Goal: Task Accomplishment & Management: Complete application form

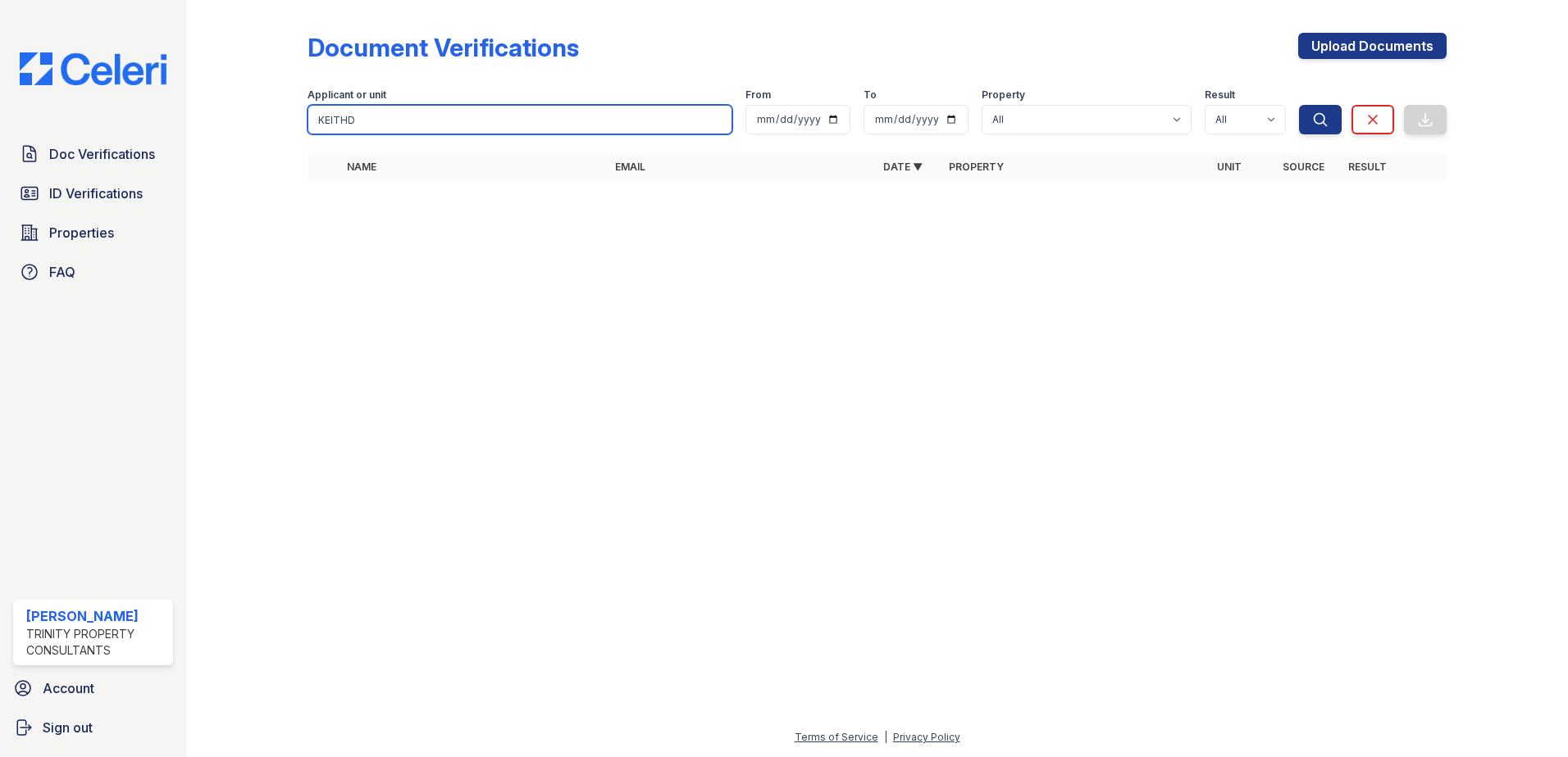
drag, startPoint x: 380, startPoint y: 116, endPoint x: 286, endPoint y: 117, distance: 94.0
click at [286, 117] on div "Document Verifications Upload Documents Filter Applicant or unit KEITHD From To…" at bounding box center [877, 112] width 1329 height 223
type input "townsend"
click at [1299, 105] on button "Search" at bounding box center [1321, 120] width 43 height 29
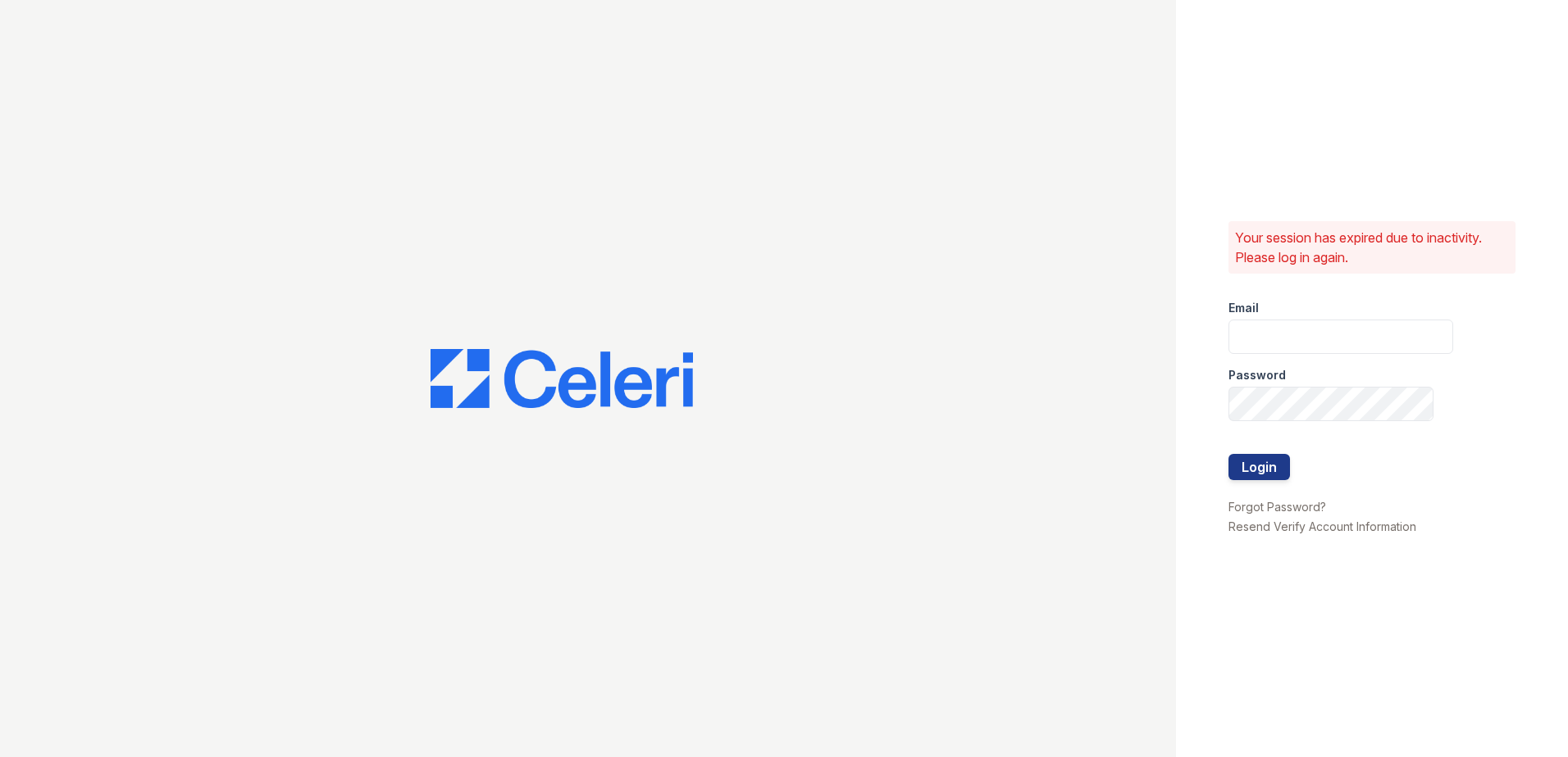
type input "Nutsey@Trinity-pm.com"
click at [1275, 465] on button "Login" at bounding box center [1259, 467] width 62 height 26
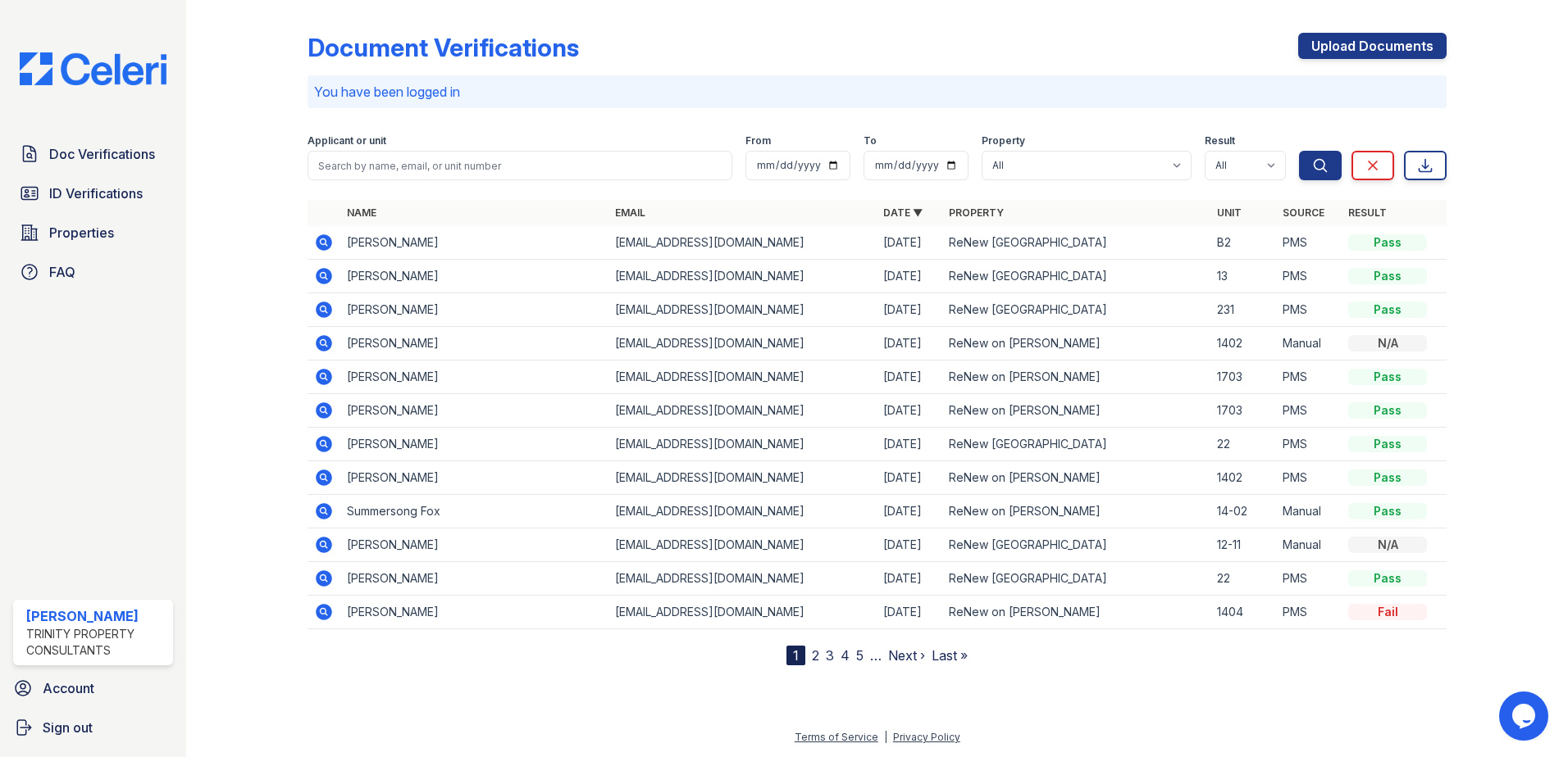
click at [323, 268] on icon at bounding box center [324, 276] width 20 height 20
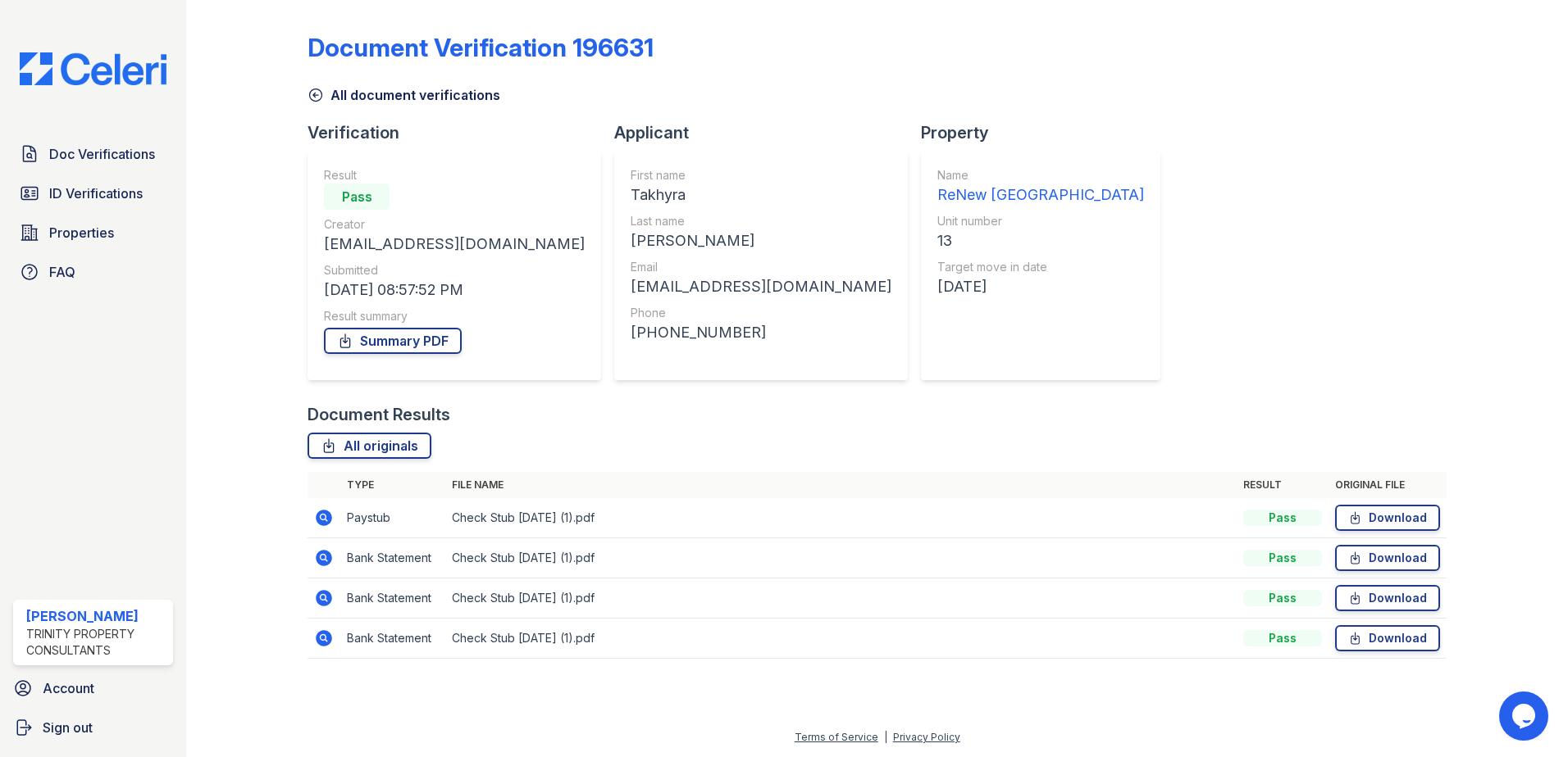
click at [316, 514] on icon at bounding box center [324, 518] width 20 height 20
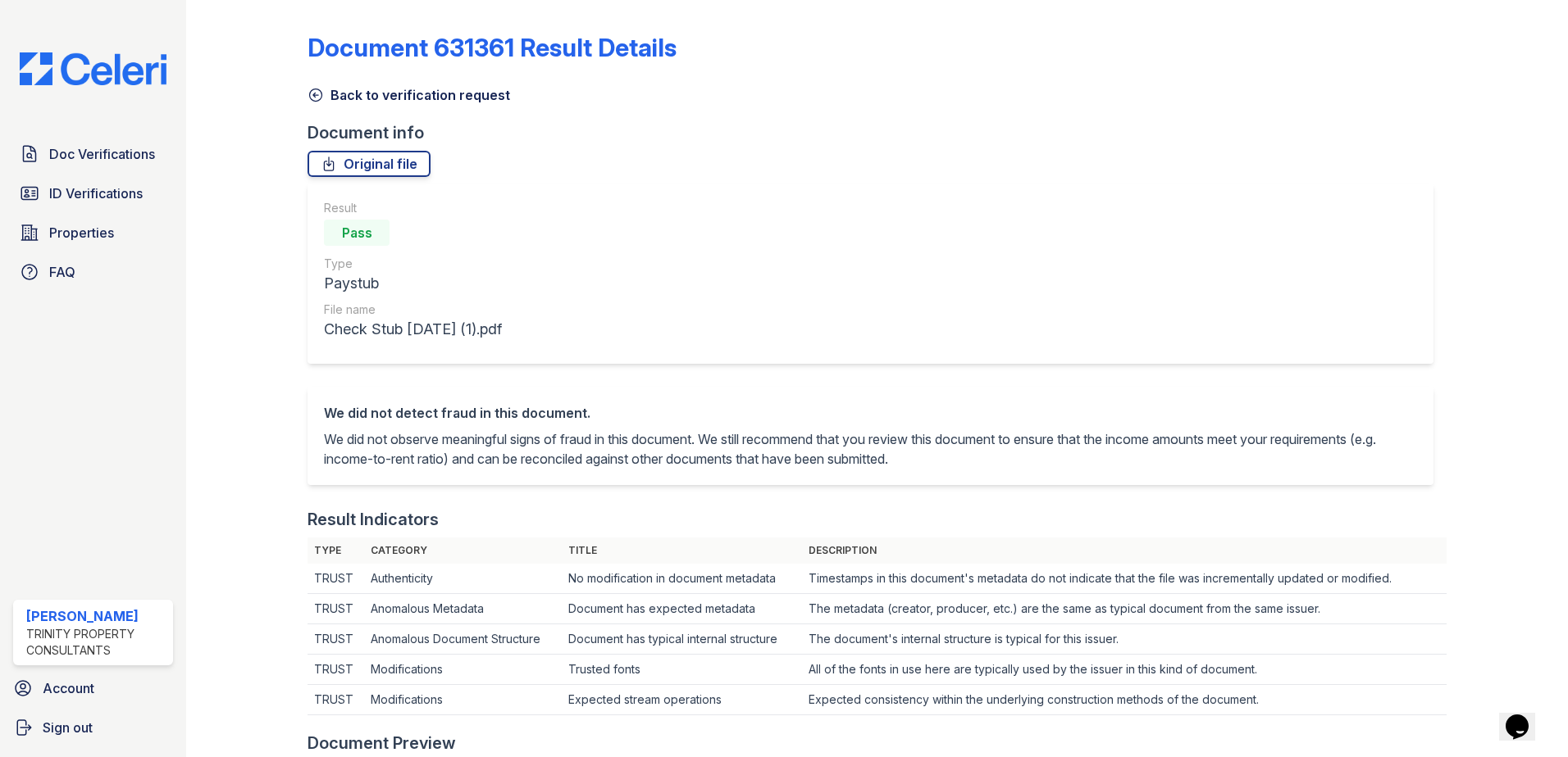
click at [351, 101] on link "Back to verification request" at bounding box center [408, 95] width 203 height 20
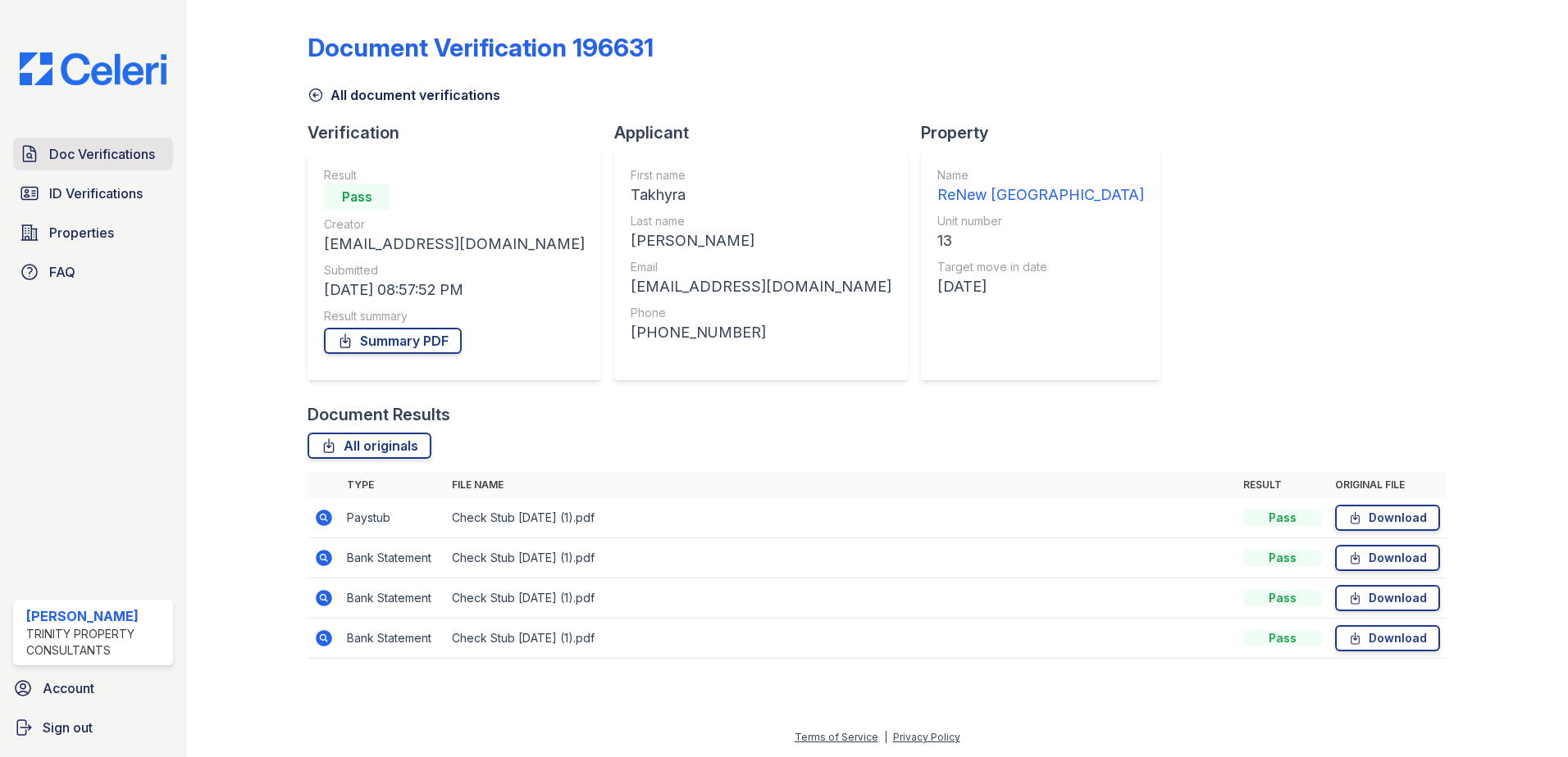
click at [57, 142] on link "Doc Verifications" at bounding box center [93, 154] width 160 height 33
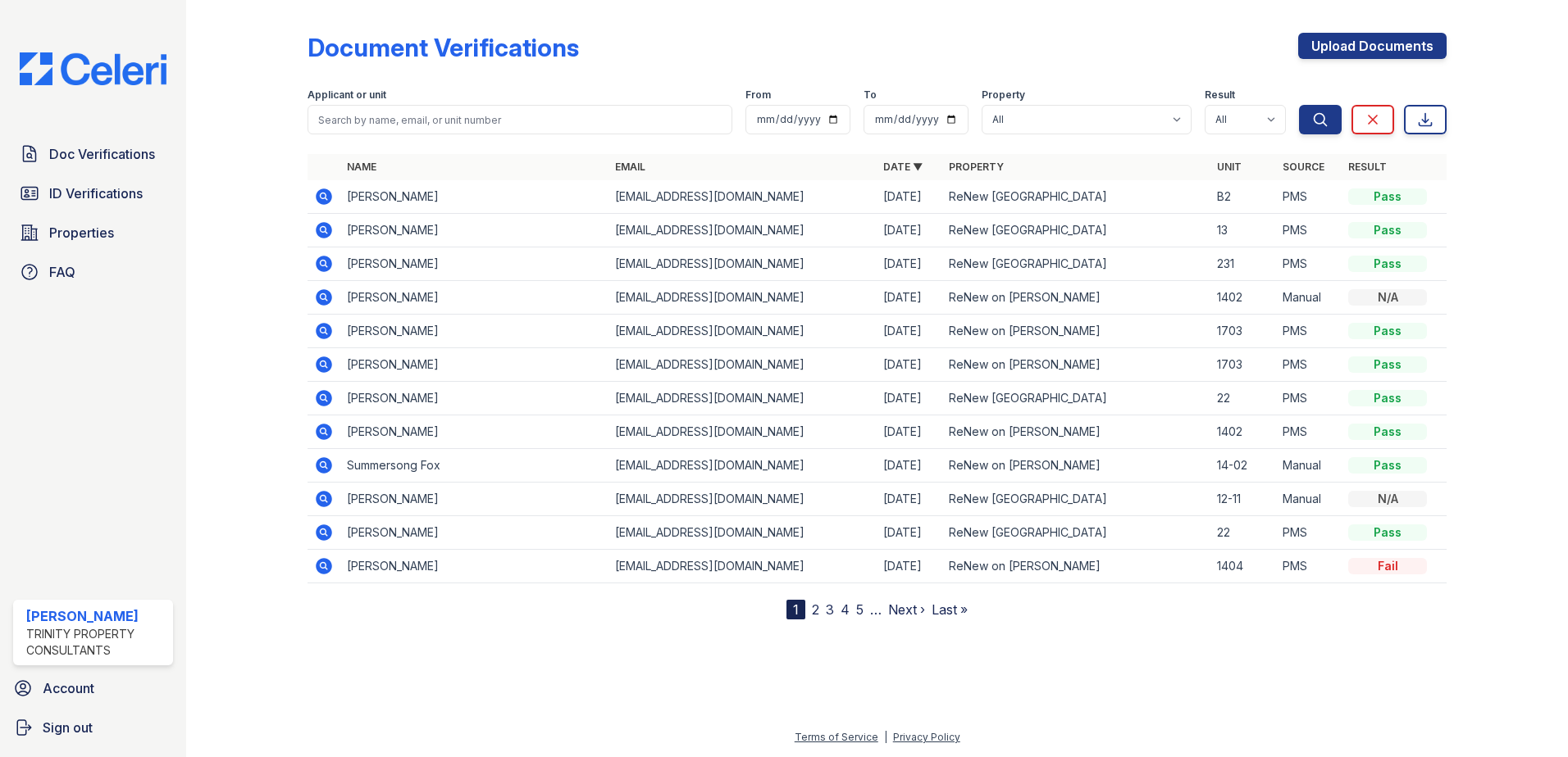
click at [488, 222] on td "Takhyra Townsend" at bounding box center [474, 231] width 268 height 34
click at [325, 228] on icon at bounding box center [324, 230] width 20 height 20
click at [1425, 35] on link "Upload Documents" at bounding box center [1372, 46] width 148 height 26
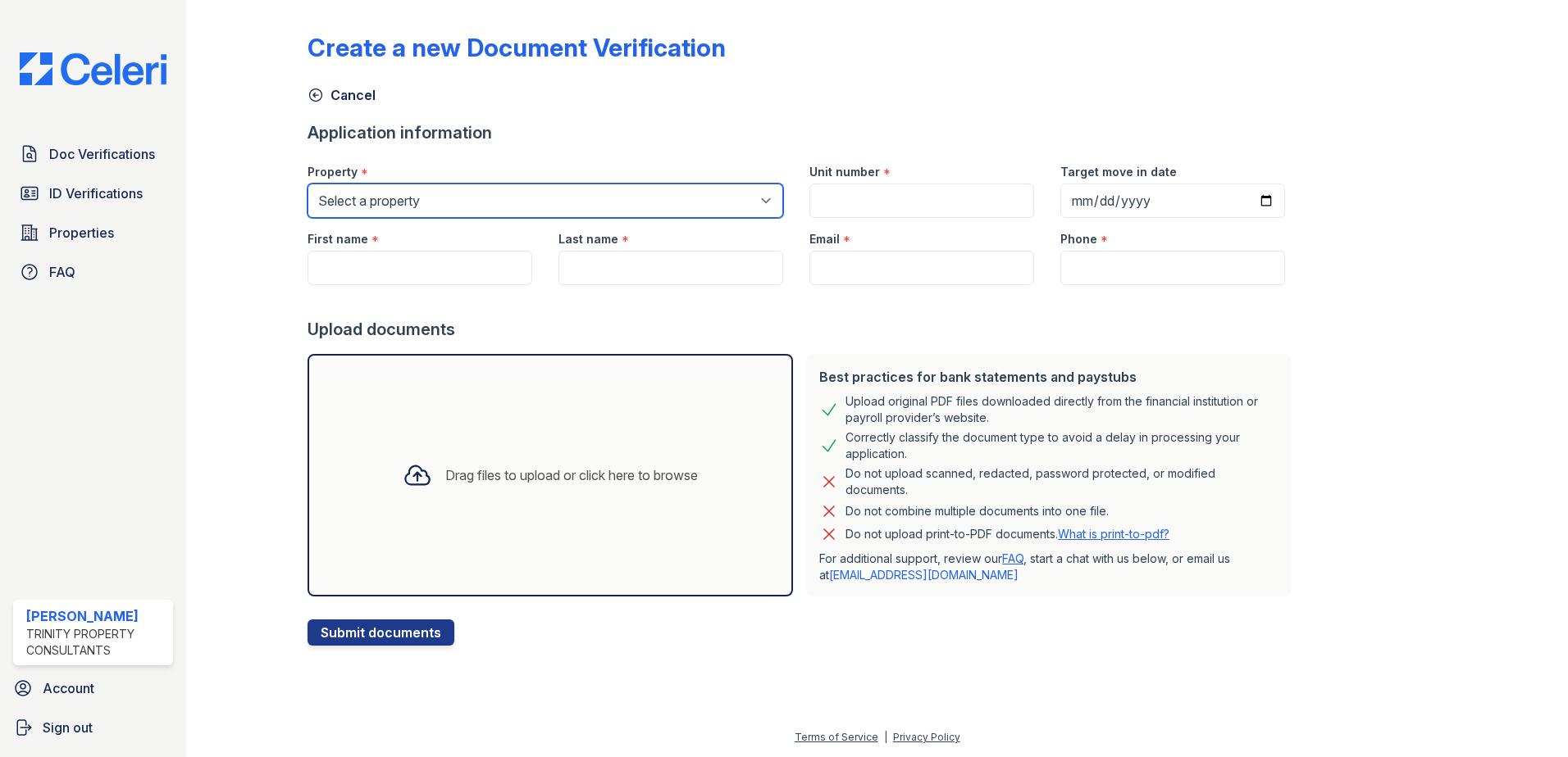
click at [399, 196] on select "Select a property ReNew on Cantrell ReNew Otter Creek" at bounding box center [545, 201] width 476 height 35
select select "46"
click at [307, 184] on select "Select a property ReNew on Cantrell ReNew Otter Creek" at bounding box center [545, 201] width 476 height 35
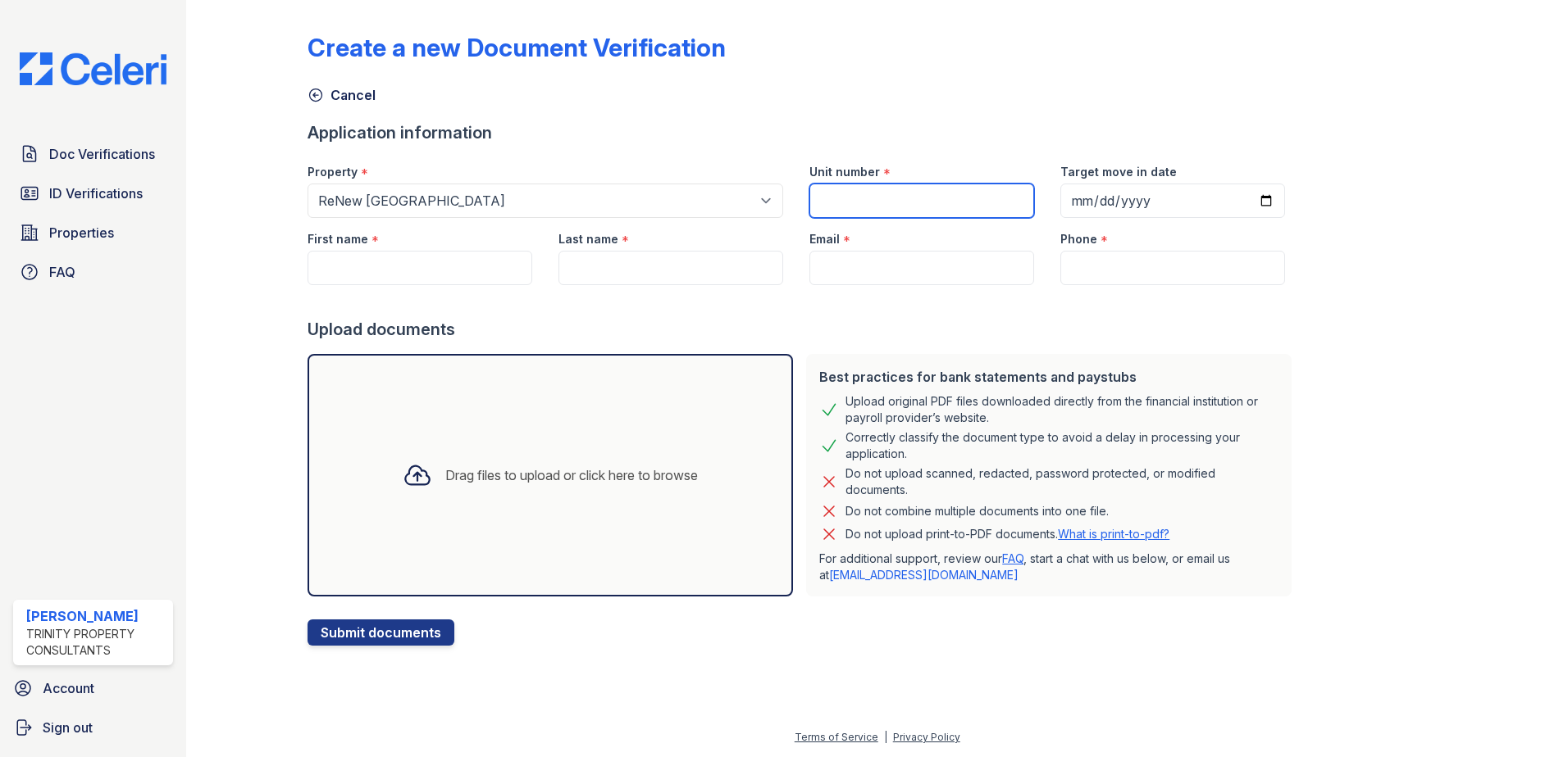
click at [969, 201] on input "Unit number" at bounding box center [922, 201] width 225 height 35
type input "2-13"
click at [1072, 189] on input "Target move in date" at bounding box center [1172, 201] width 225 height 35
click at [1244, 196] on input "Target move in date" at bounding box center [1172, 201] width 225 height 35
type input "2025-10-17"
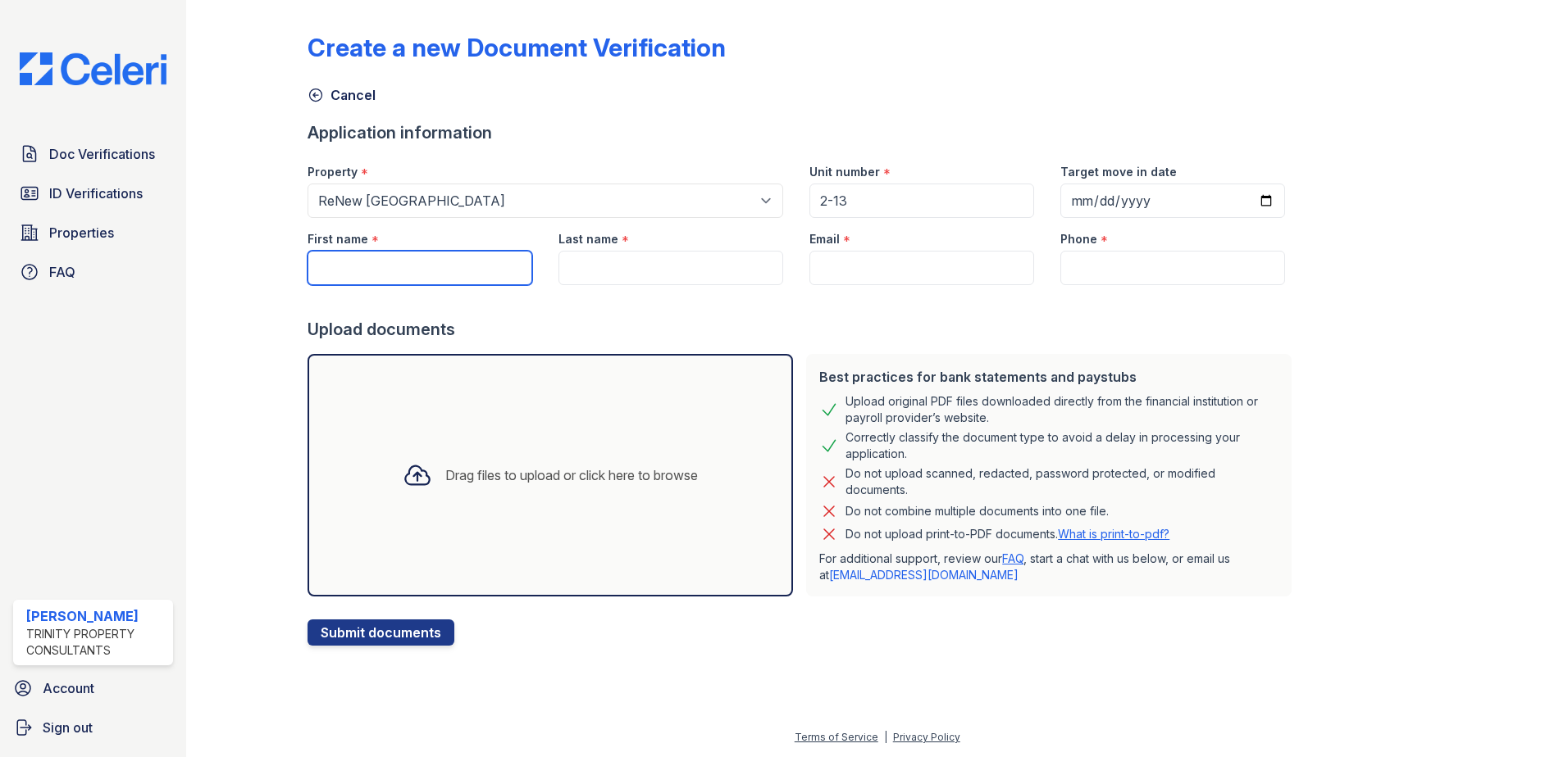
click at [399, 260] on input "First name" at bounding box center [420, 268] width 225 height 35
click at [374, 262] on input "First name" at bounding box center [420, 268] width 225 height 35
paste input "Takhyra"
type input "Takhyra"
click at [605, 266] on input "Last name" at bounding box center [671, 268] width 225 height 35
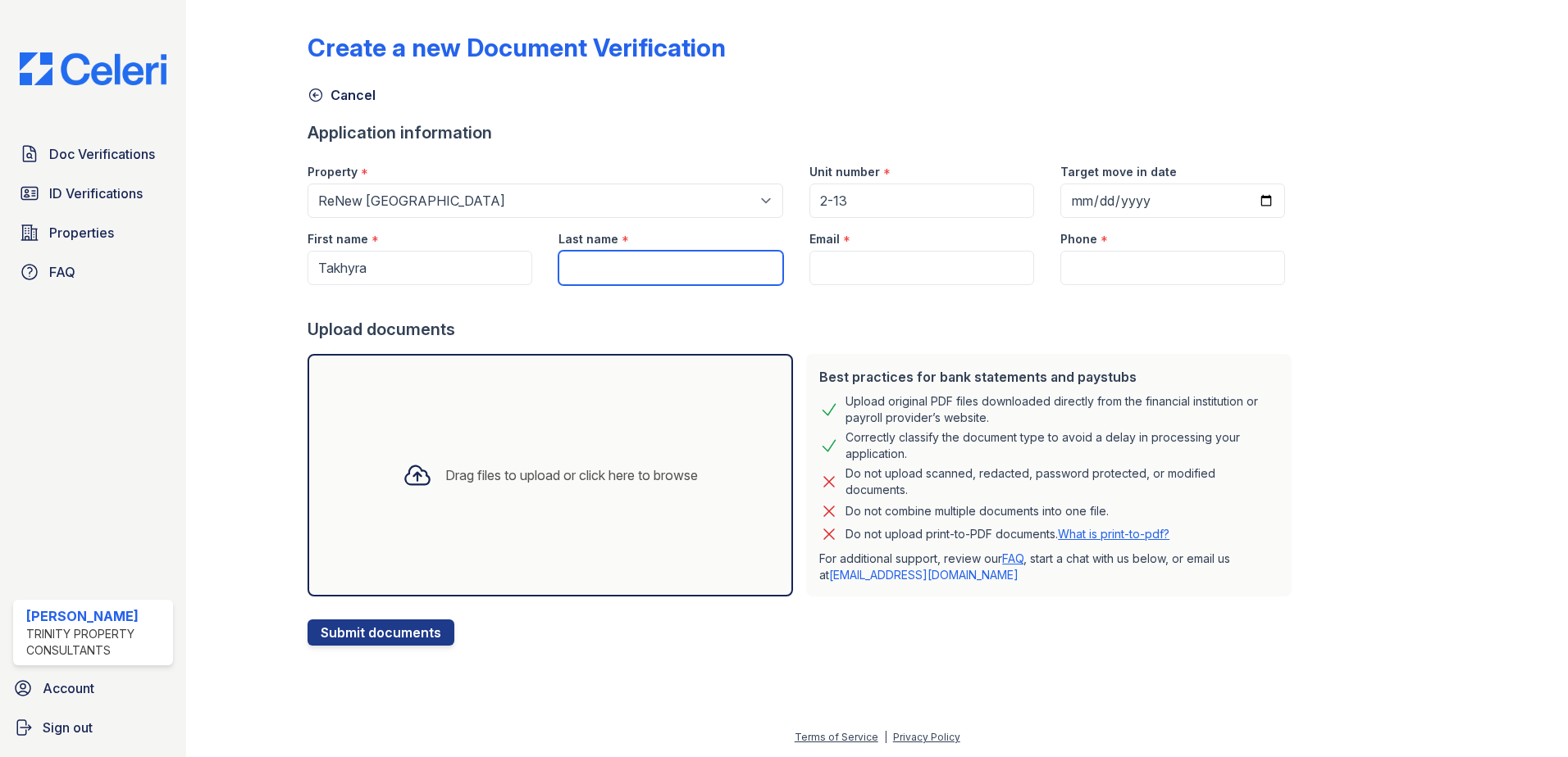
click at [605, 261] on input "Last name" at bounding box center [671, 268] width 225 height 35
paste input "Townsend"
type input "Townsend"
click at [863, 274] on input "Email" at bounding box center [922, 268] width 225 height 35
paste input "takhyra.t20@gmail.com"
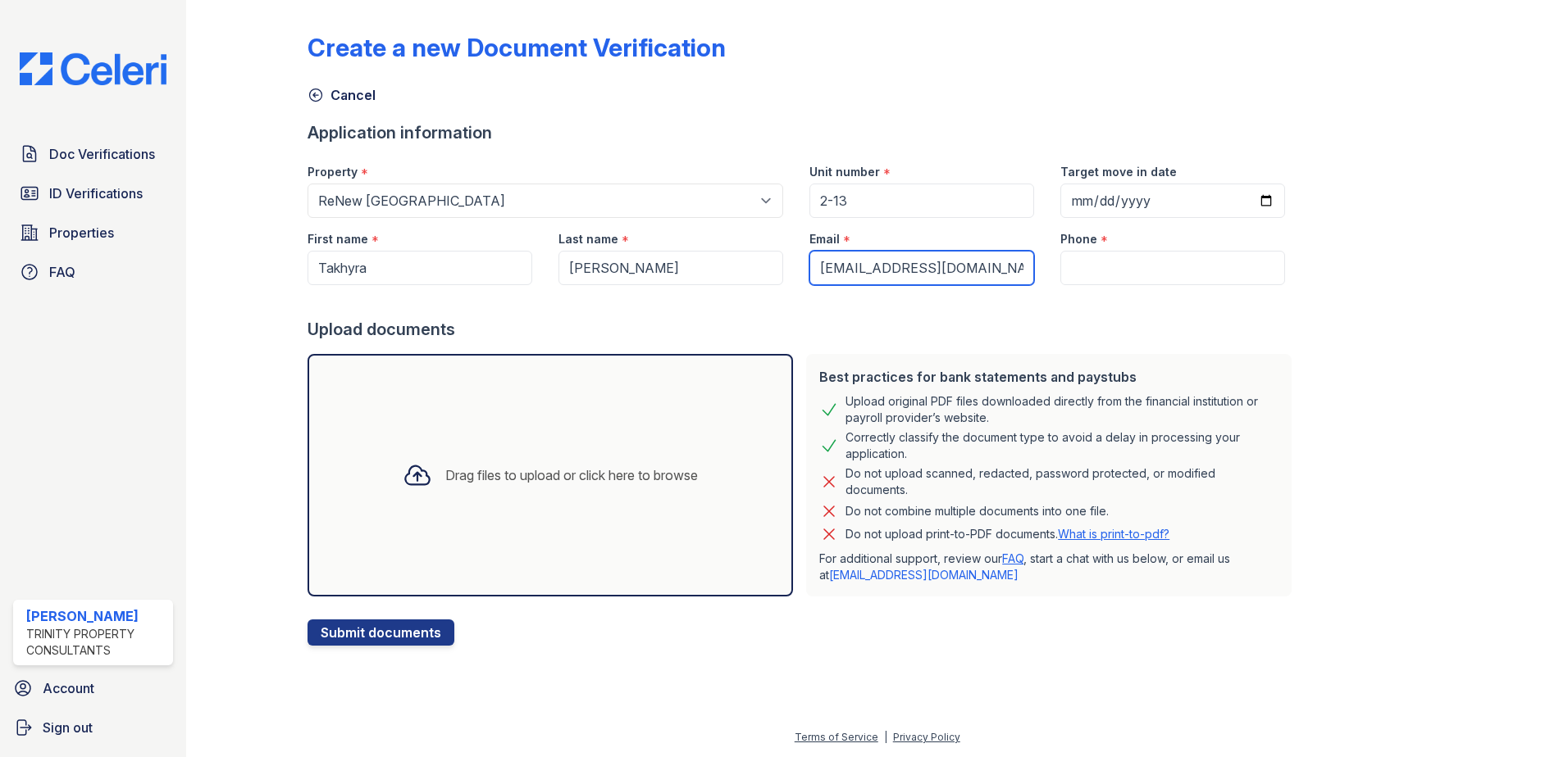
type input "takhyra.t20@gmail.com"
drag, startPoint x: 1097, startPoint y: 270, endPoint x: 855, endPoint y: 215, distance: 248.2
click at [1096, 270] on input "Phone" at bounding box center [1172, 268] width 225 height 35
paste input "15019402674"
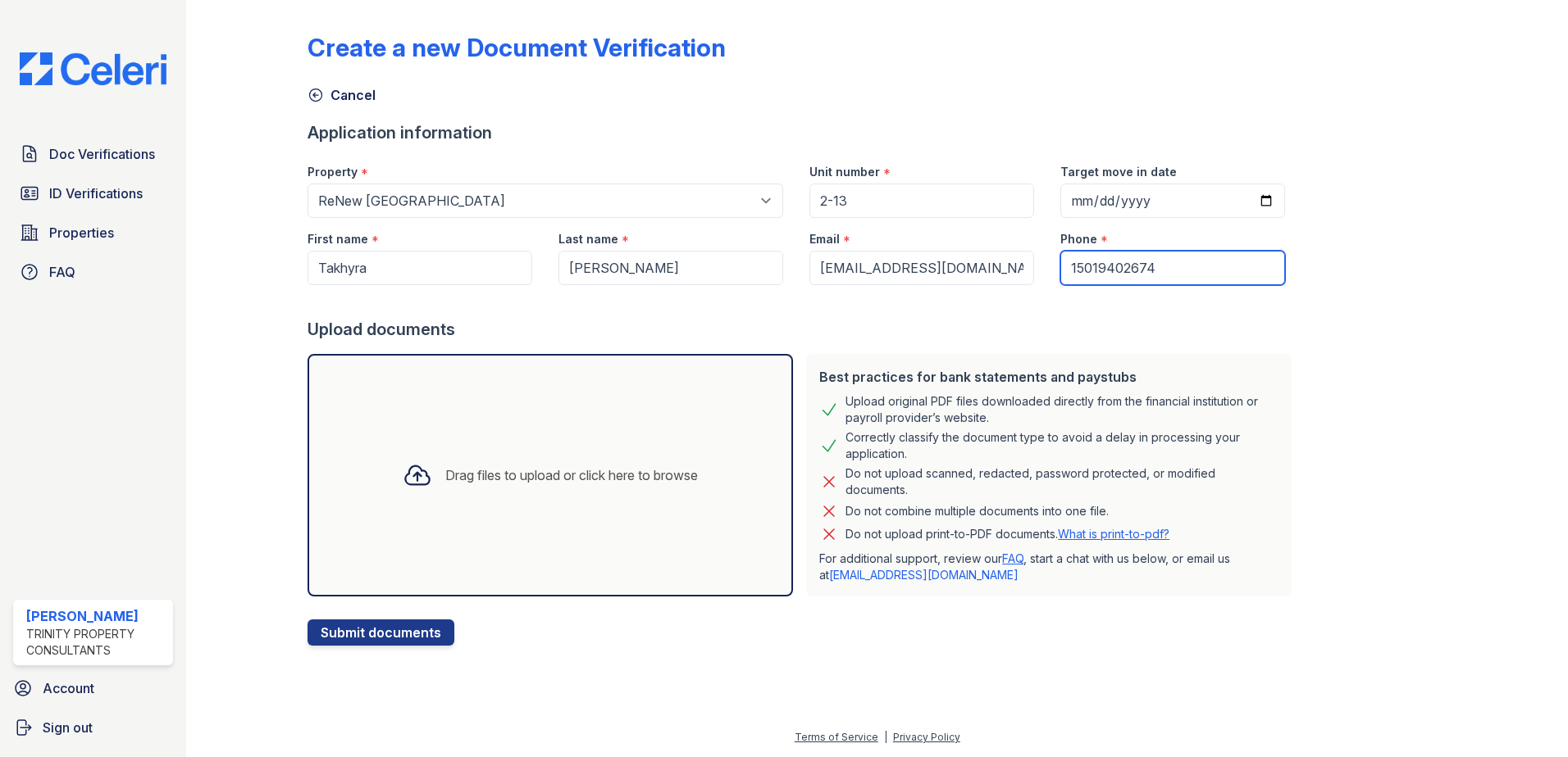
type input "15019402674"
click at [502, 432] on div "Drag files to upload or click here to browse" at bounding box center [550, 476] width 486 height 243
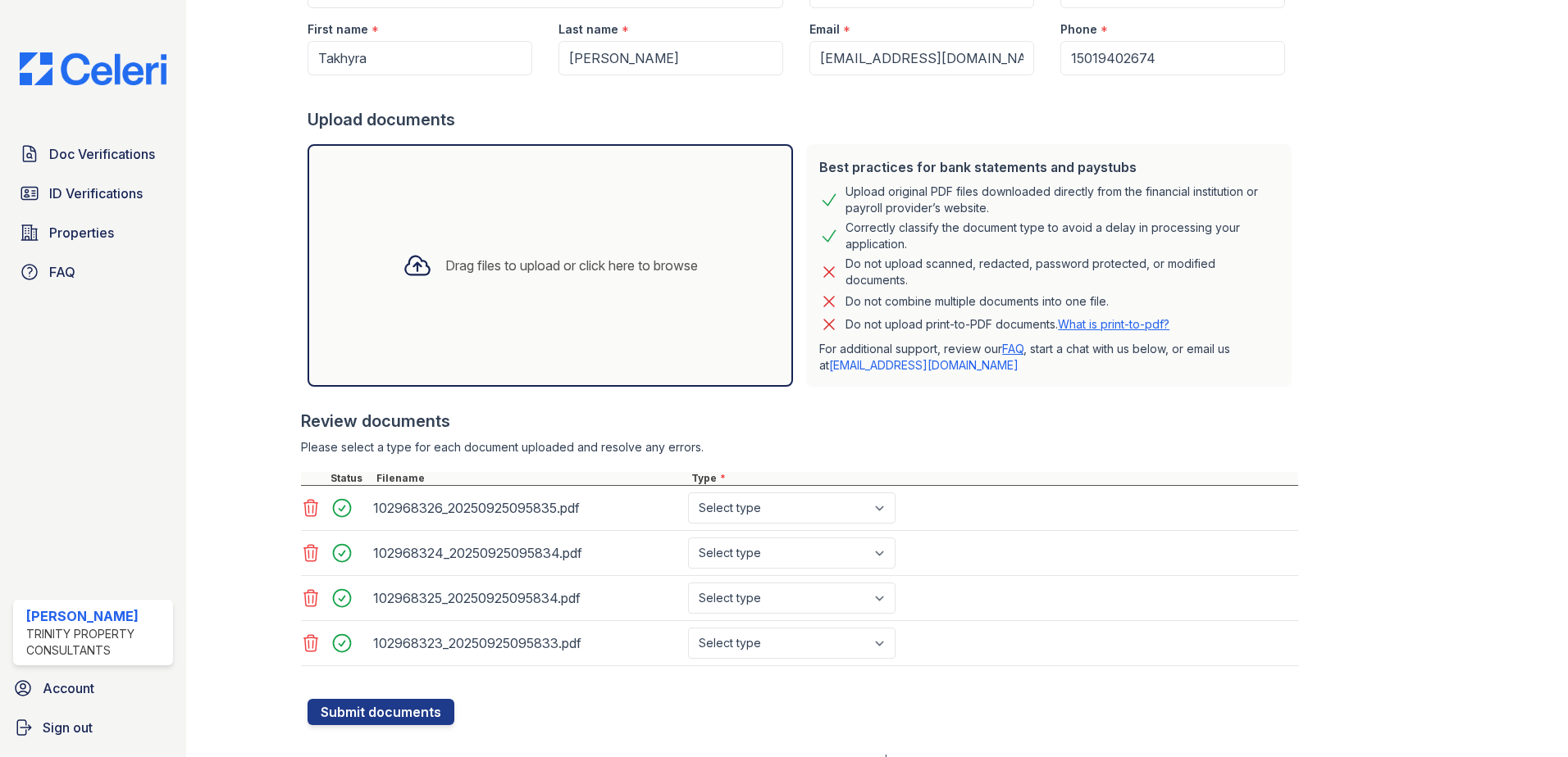
scroll to position [234, 0]
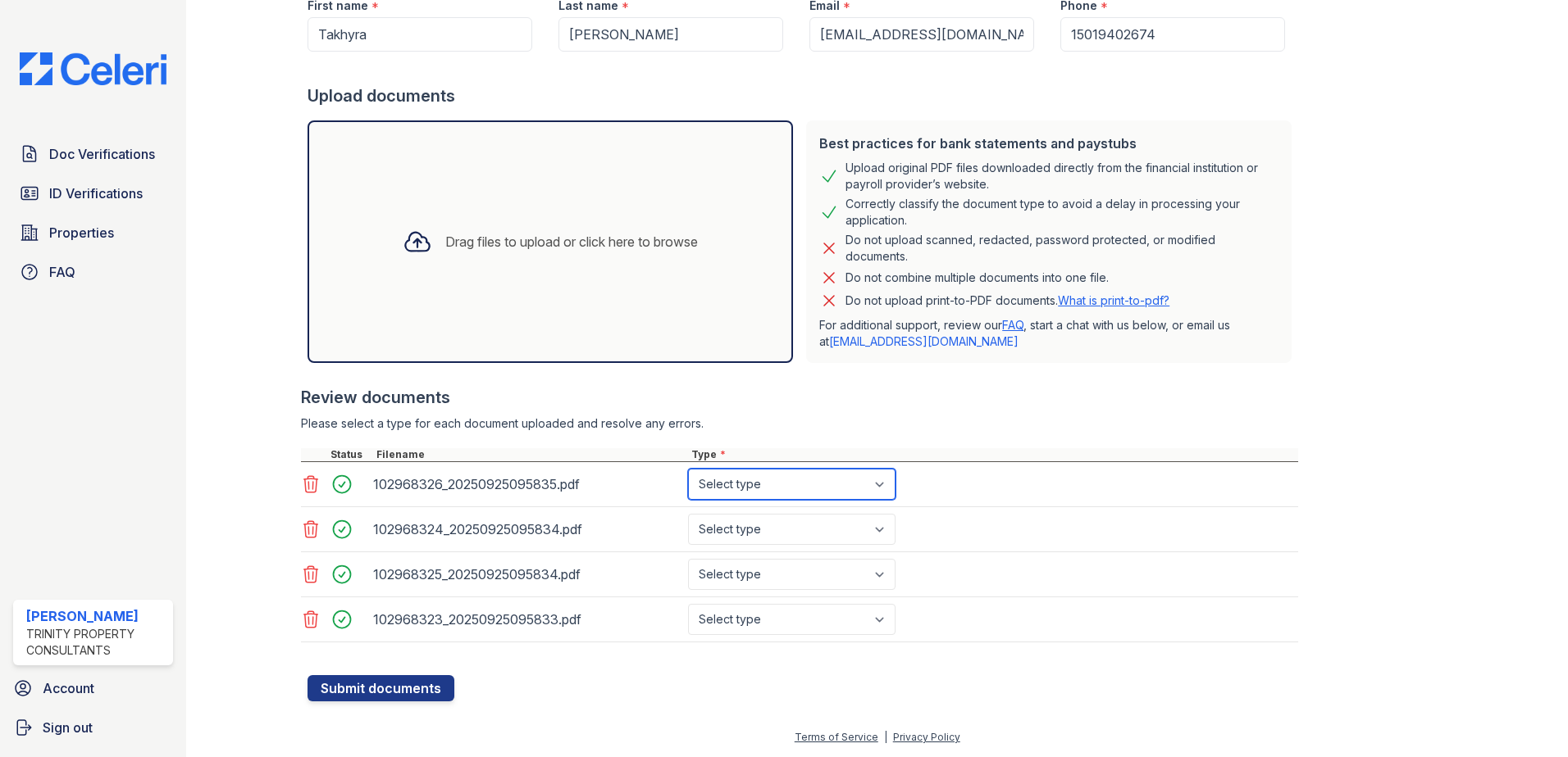
click at [872, 487] on select "Select type Paystub Bank Statement Offer Letter Tax Documents Benefit Award Let…" at bounding box center [791, 484] width 207 height 31
select select "paystub"
click at [688, 469] on select "Select type Paystub Bank Statement Offer Letter Tax Documents Benefit Award Let…" at bounding box center [791, 484] width 207 height 31
click at [847, 520] on select "Select type Paystub Bank Statement Offer Letter Tax Documents Benefit Award Let…" at bounding box center [791, 529] width 207 height 31
select select "paystub"
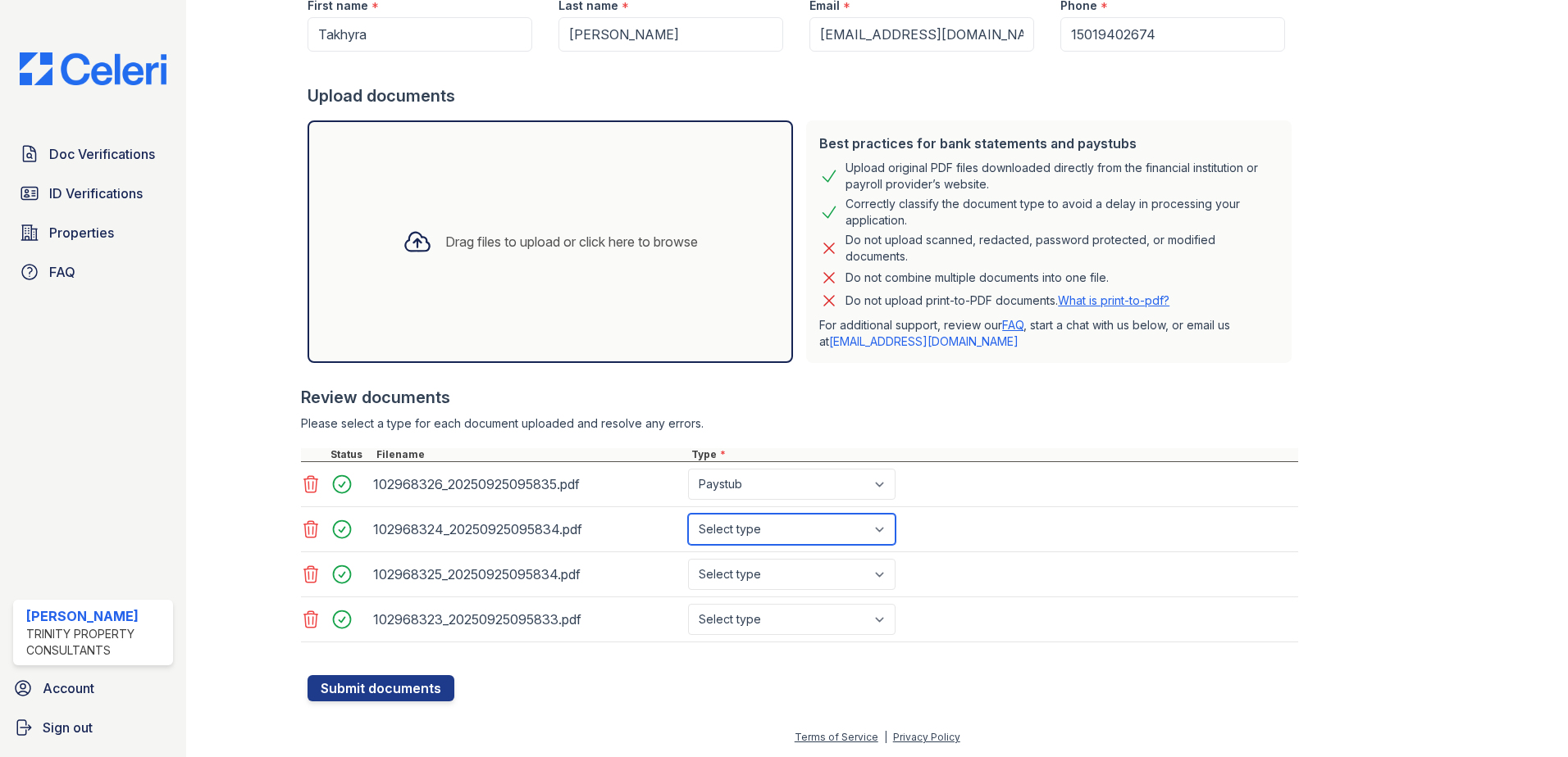
click at [688, 514] on select "Select type Paystub Bank Statement Offer Letter Tax Documents Benefit Award Let…" at bounding box center [791, 529] width 207 height 31
click at [811, 571] on select "Select type Paystub Bank Statement Offer Letter Tax Documents Benefit Award Let…" at bounding box center [791, 574] width 207 height 31
select select "paystub"
click at [688, 559] on select "Select type Paystub Bank Statement Offer Letter Tax Documents Benefit Award Let…" at bounding box center [791, 574] width 207 height 31
click at [803, 625] on select "Select type Paystub Bank Statement Offer Letter Tax Documents Benefit Award Let…" at bounding box center [791, 620] width 207 height 31
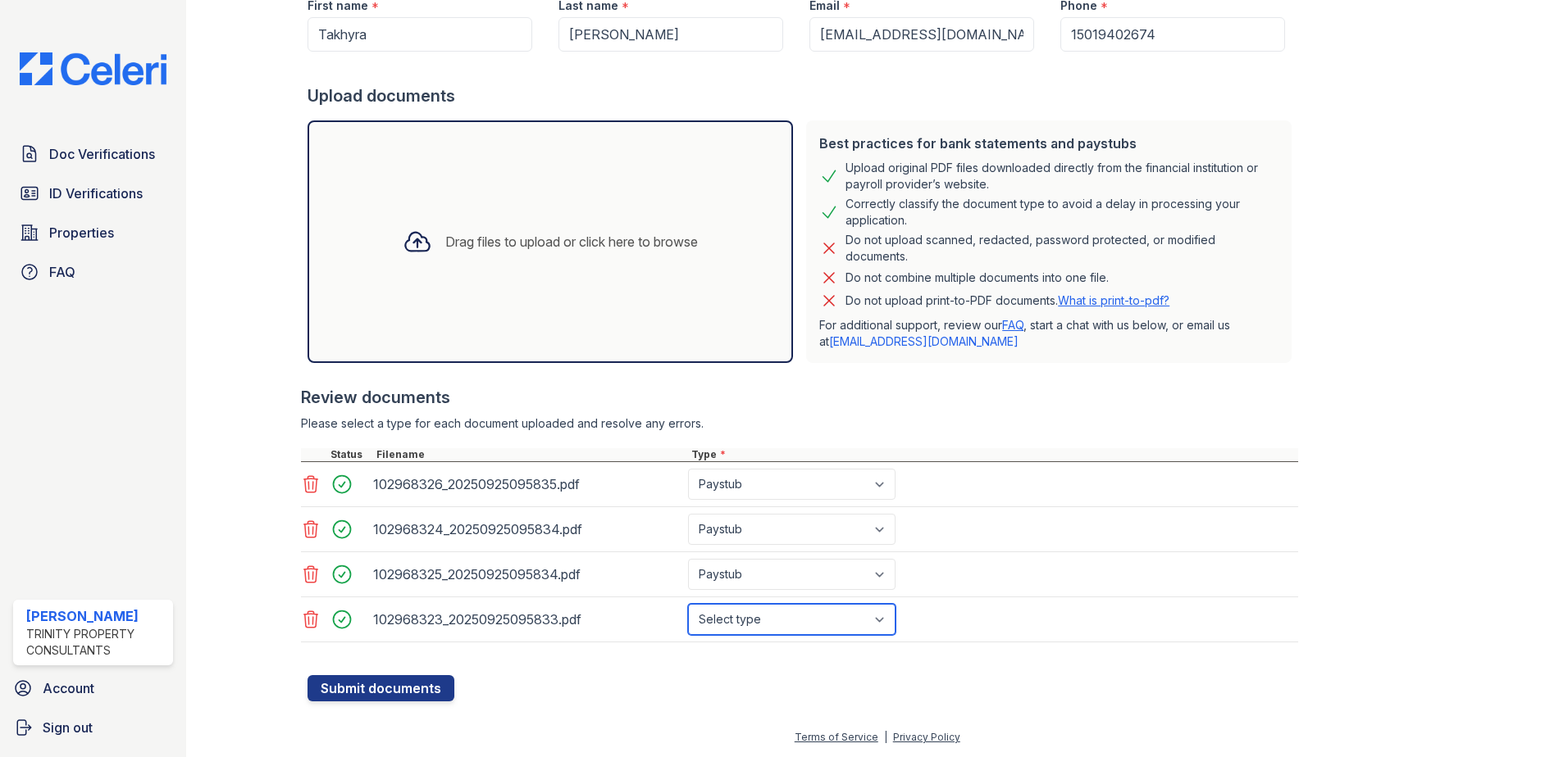
select select "paystub"
click at [688, 604] on select "Select type Paystub Bank Statement Offer Letter Tax Documents Benefit Award Let…" at bounding box center [791, 620] width 207 height 31
click at [582, 659] on div at bounding box center [802, 667] width 990 height 16
click at [445, 680] on button "Submit documents" at bounding box center [380, 688] width 146 height 26
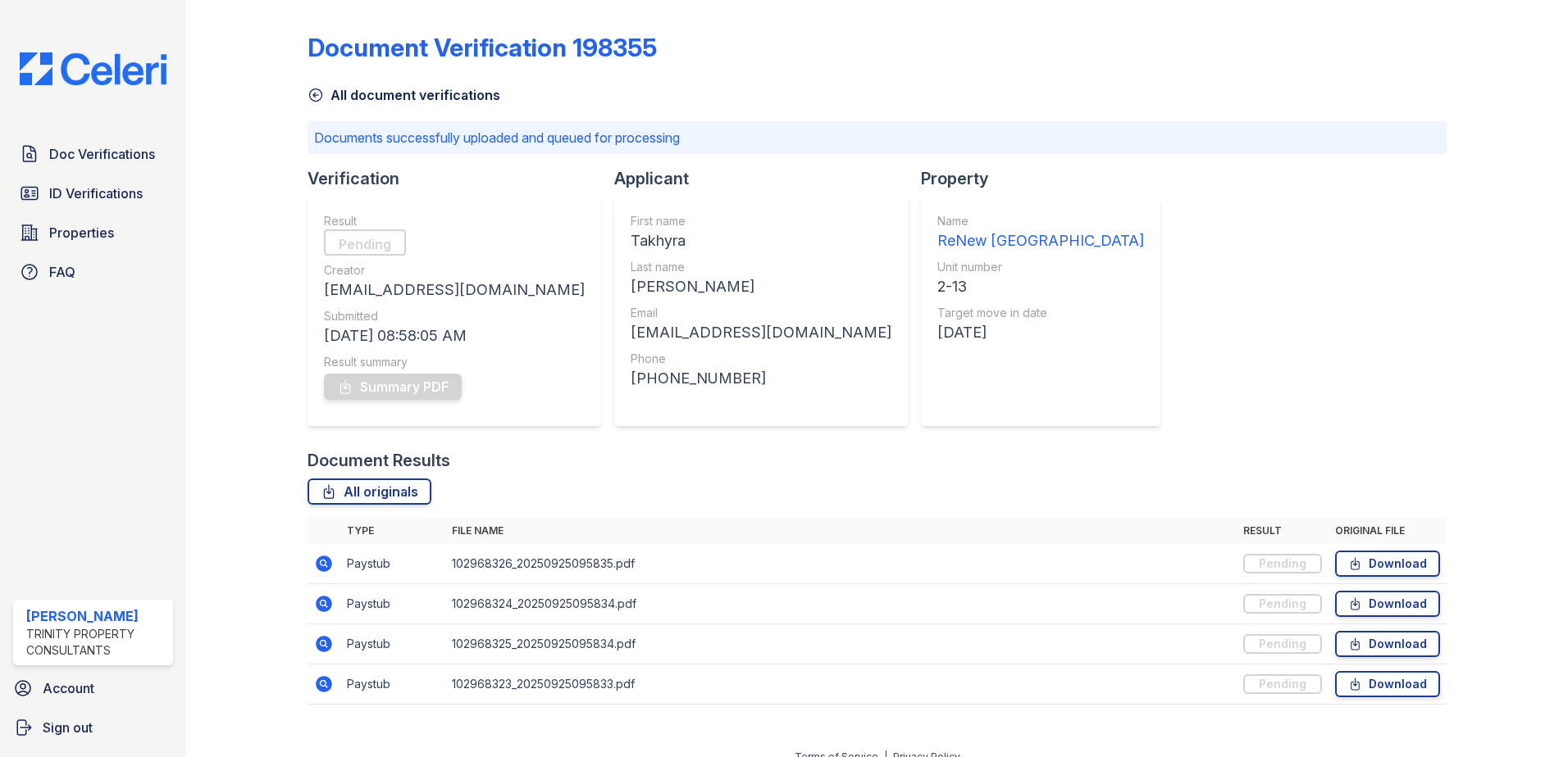
click at [43, 126] on div "Doc Verifications ID Verifications Properties FAQ Nerissa Utsey Trinity Propert…" at bounding box center [93, 378] width 186 height 757
click at [47, 142] on link "Doc Verifications" at bounding box center [93, 154] width 160 height 33
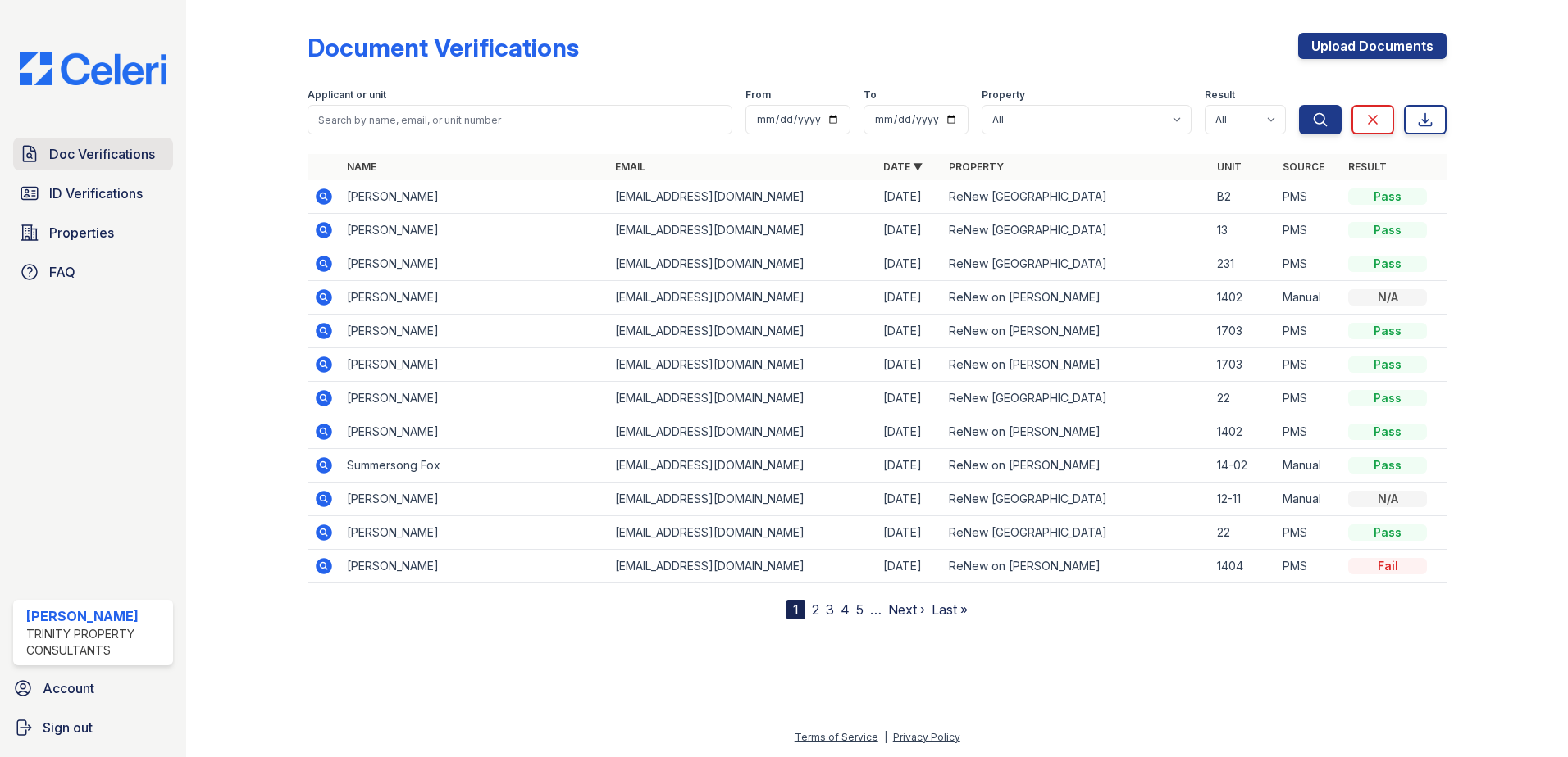
click at [119, 151] on span "Doc Verifications" at bounding box center [102, 154] width 105 height 20
click at [317, 194] on icon at bounding box center [324, 196] width 16 height 16
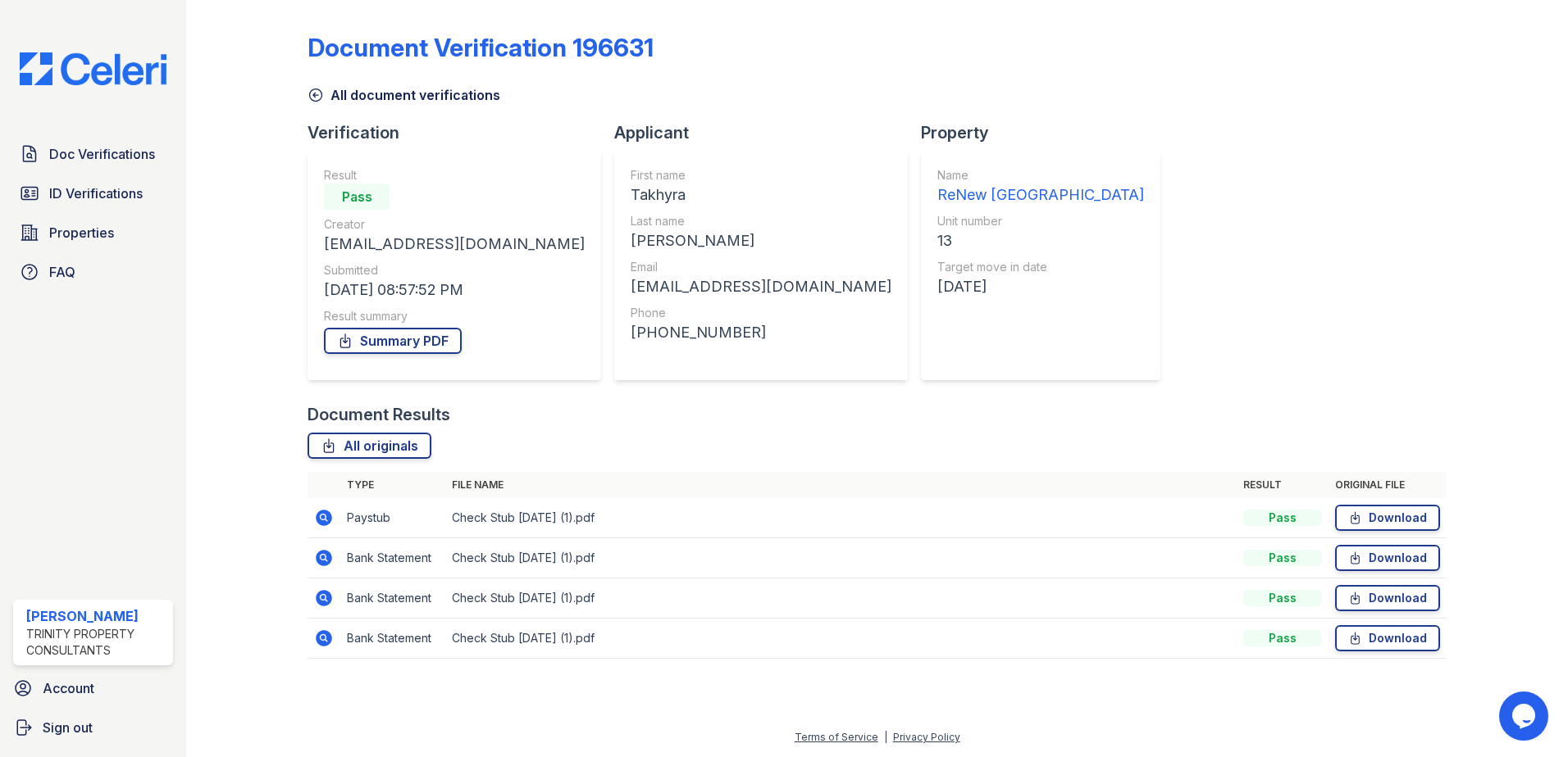
drag, startPoint x: 605, startPoint y: 189, endPoint x: 535, endPoint y: 187, distance: 70.0
click at [614, 187] on div "First name Takhyra Last name Townsend Email takhyra.t20@gmail.com Phone +150194…" at bounding box center [761, 265] width 294 height 229
drag, startPoint x: 535, startPoint y: 187, endPoint x: 565, endPoint y: 194, distance: 30.8
copy div "Takhyra"
drag, startPoint x: 597, startPoint y: 219, endPoint x: 604, endPoint y: 234, distance: 16.6
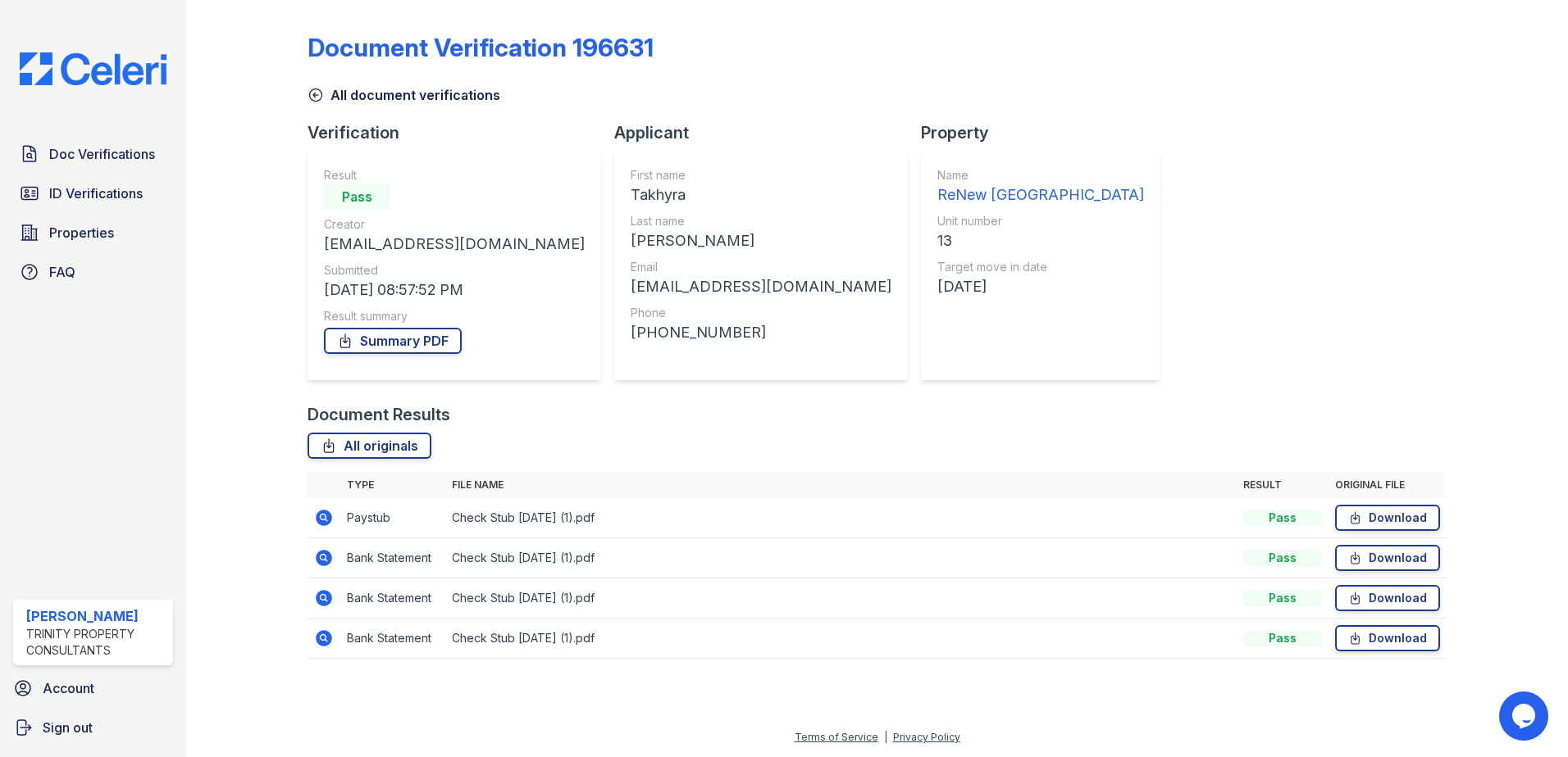
click at [630, 219] on div "Last name" at bounding box center [761, 221] width 261 height 16
drag, startPoint x: 615, startPoint y: 229, endPoint x: 559, endPoint y: 233, distance: 56.1
click at [630, 233] on div "Last name Townsend" at bounding box center [761, 233] width 261 height 39
drag, startPoint x: 559, startPoint y: 233, endPoint x: 524, endPoint y: 235, distance: 35.1
click at [614, 235] on div "First name Takhyra Last name Townsend Email takhyra.t20@gmail.com Phone +150194…" at bounding box center [761, 265] width 294 height 229
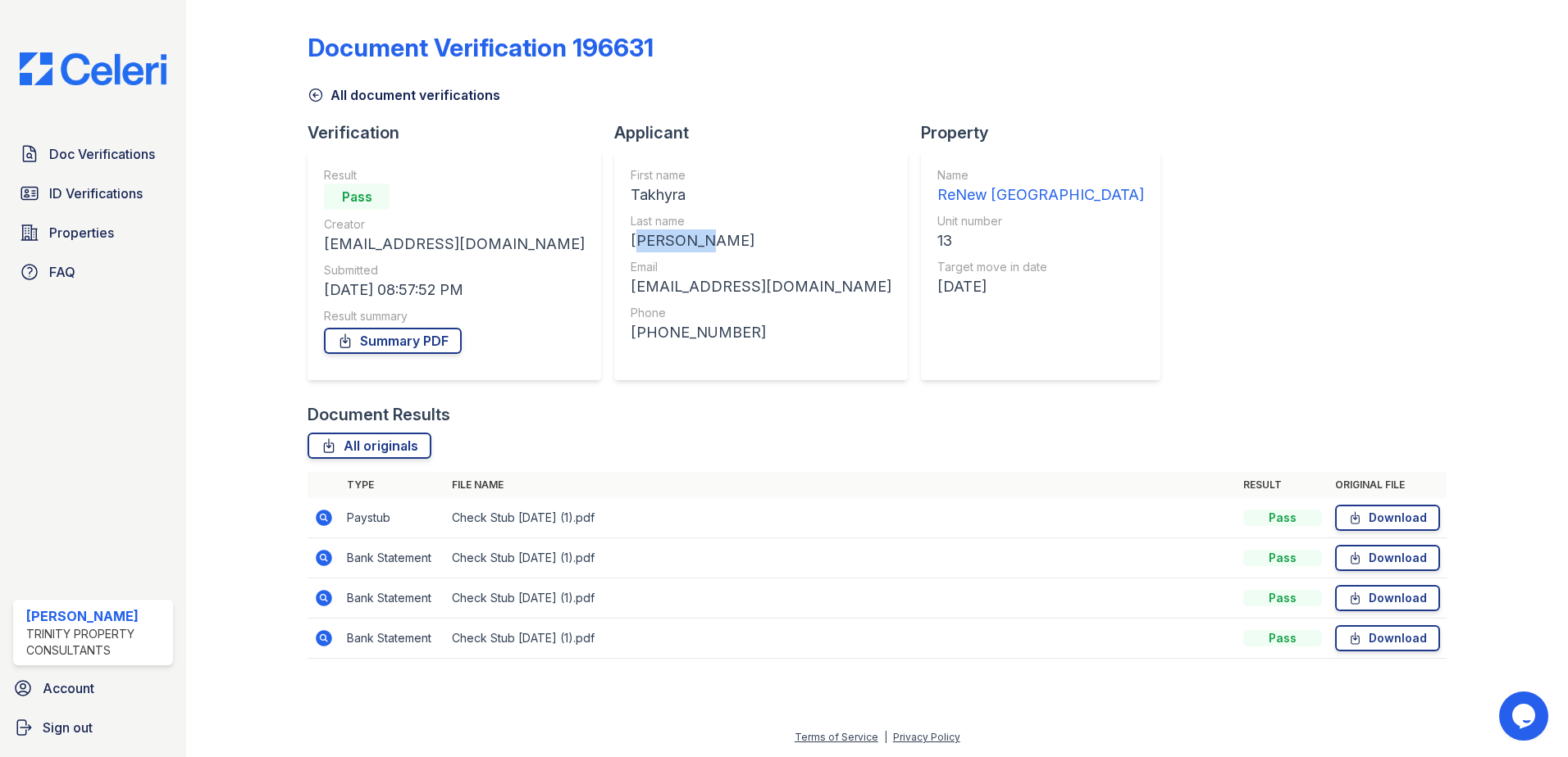
drag, startPoint x: 524, startPoint y: 235, endPoint x: 567, endPoint y: 245, distance: 44.1
copy div "Townsend"
drag, startPoint x: 707, startPoint y: 285, endPoint x: 533, endPoint y: 282, distance: 174.0
click at [614, 282] on div "First name Takhyra Last name Townsend Email takhyra.t20@gmail.com Phone +150194…" at bounding box center [761, 265] width 294 height 229
drag, startPoint x: 533, startPoint y: 282, endPoint x: 567, endPoint y: 289, distance: 34.7
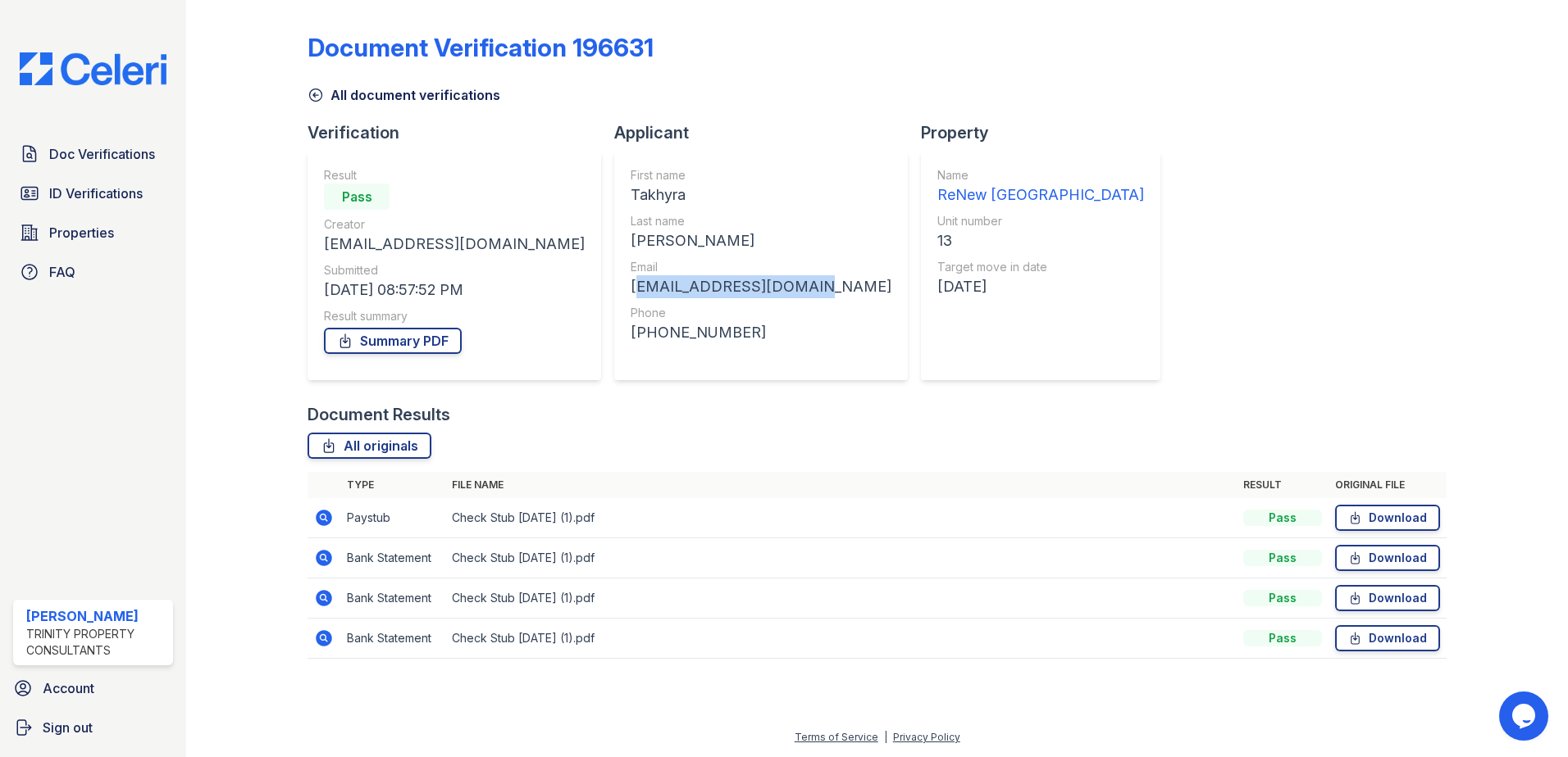
copy div "takhyra.t20@gmail.com"
click at [630, 314] on div "Phone" at bounding box center [761, 313] width 261 height 16
drag, startPoint x: 646, startPoint y: 330, endPoint x: 546, endPoint y: 327, distance: 100.0
click at [630, 327] on div "+15019402674" at bounding box center [761, 333] width 261 height 23
drag, startPoint x: 546, startPoint y: 327, endPoint x: 588, endPoint y: 329, distance: 42.0
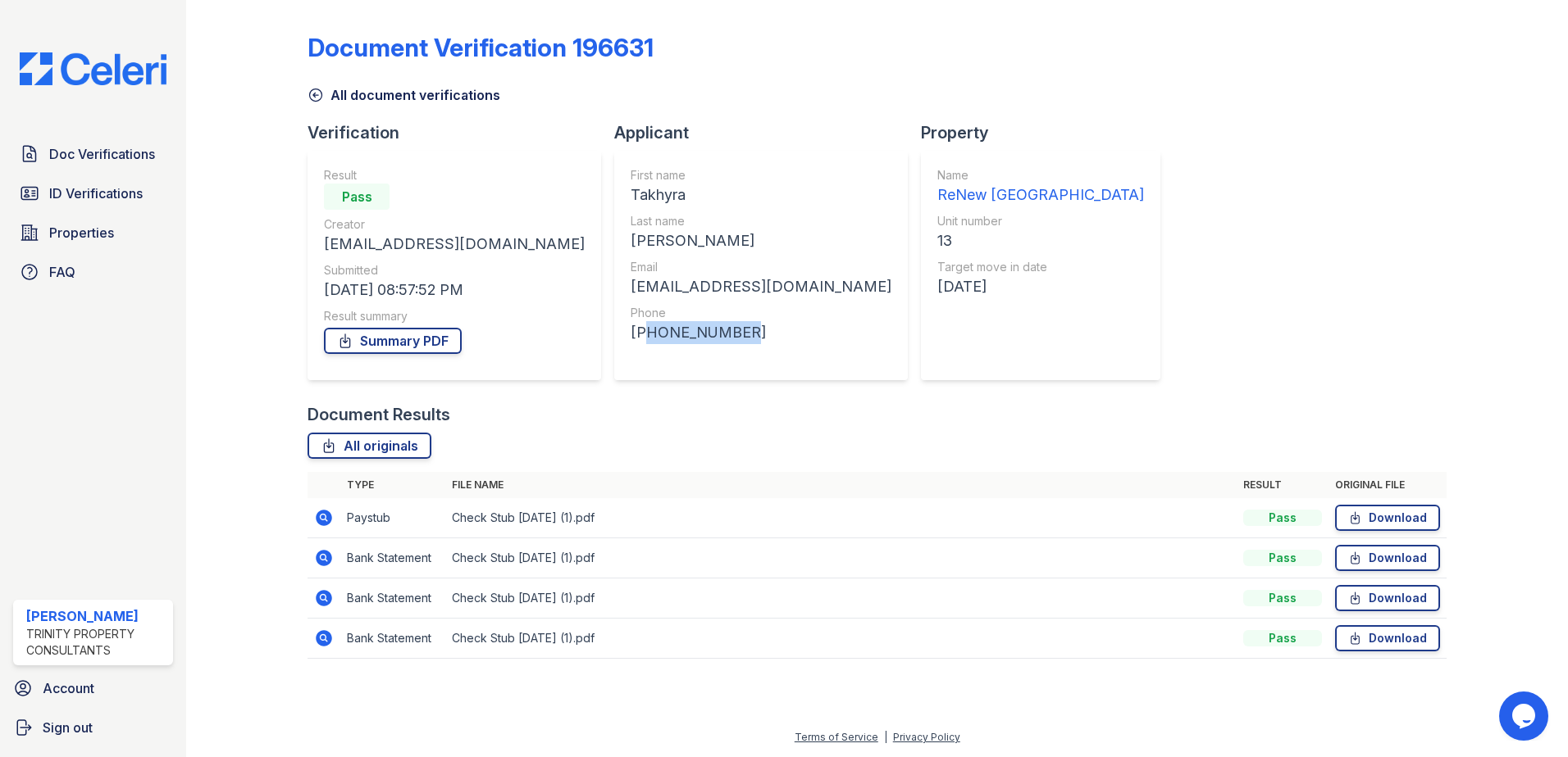
copy div "15019402674"
click at [1389, 559] on link "Download" at bounding box center [1388, 558] width 105 height 26
click at [1393, 546] on link "Download" at bounding box center [1388, 558] width 105 height 26
click at [321, 552] on icon at bounding box center [324, 558] width 16 height 16
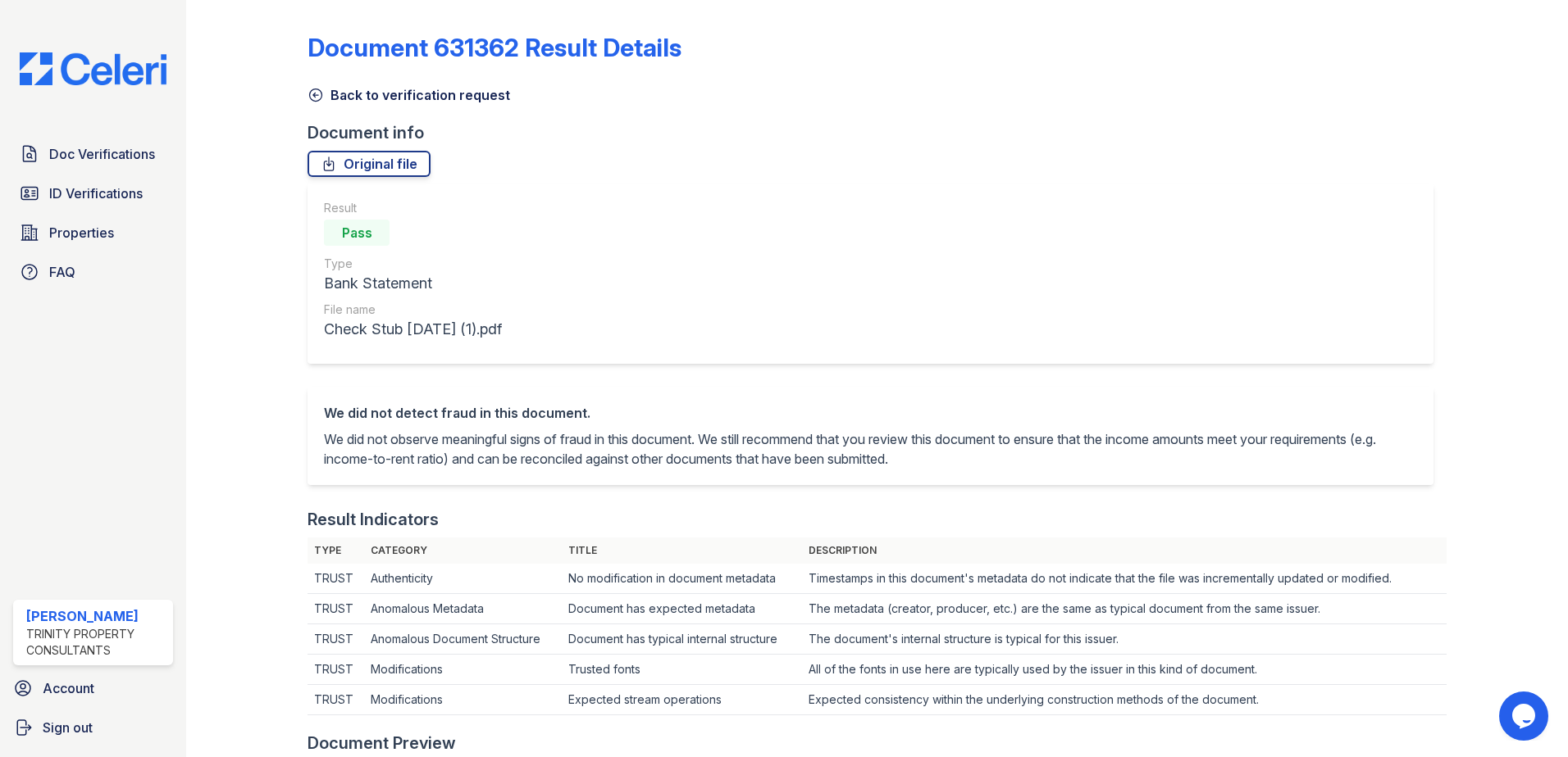
drag, startPoint x: 313, startPoint y: 79, endPoint x: 316, endPoint y: 88, distance: 9.5
click at [313, 79] on div "Back to verification request" at bounding box center [876, 89] width 1138 height 29
click at [316, 89] on icon at bounding box center [316, 96] width 13 height 12
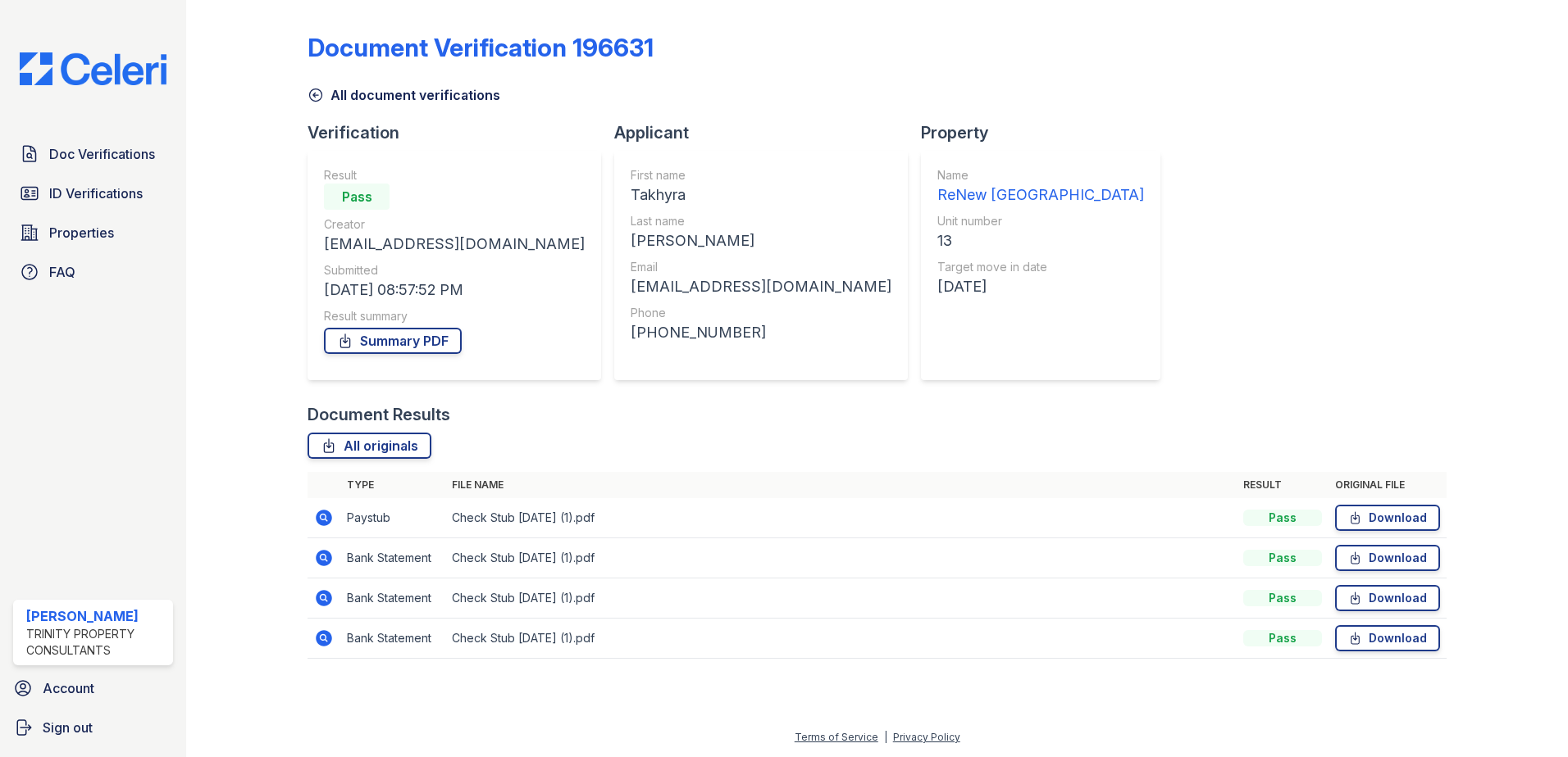
click at [318, 601] on icon at bounding box center [324, 598] width 16 height 16
click at [394, 332] on link "Summary PDF" at bounding box center [393, 340] width 138 height 26
click at [379, 442] on link "All originals" at bounding box center [369, 445] width 124 height 26
click at [1529, 96] on div at bounding box center [1494, 340] width 96 height 669
drag, startPoint x: 97, startPoint y: 153, endPoint x: 300, endPoint y: 198, distance: 207.9
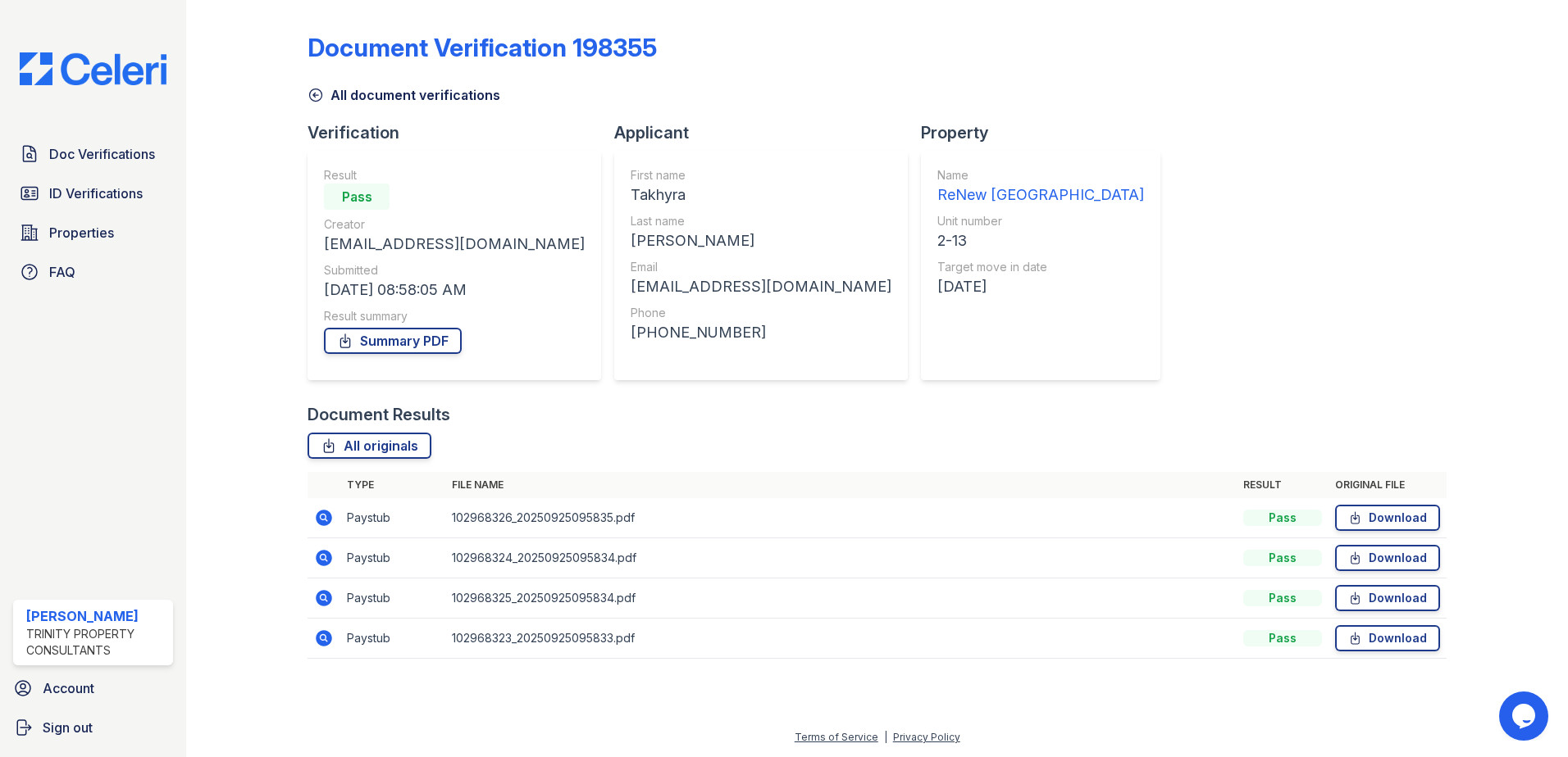
click at [97, 153] on span "Doc Verifications" at bounding box center [102, 154] width 105 height 20
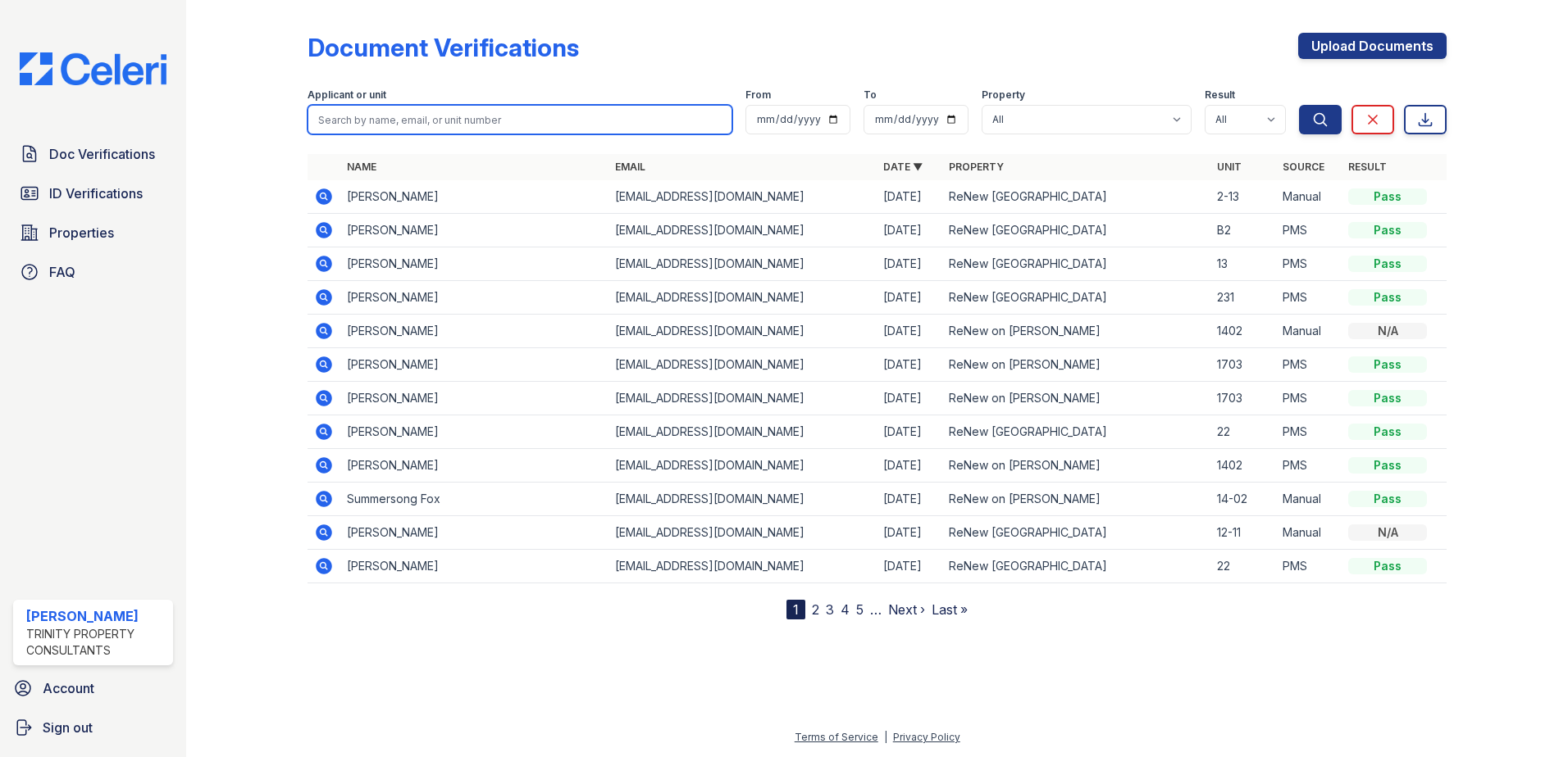
click at [600, 118] on input "search" at bounding box center [520, 120] width 425 height 29
type input "[PERSON_NAME]"
click at [1299, 105] on button "Search" at bounding box center [1321, 120] width 43 height 29
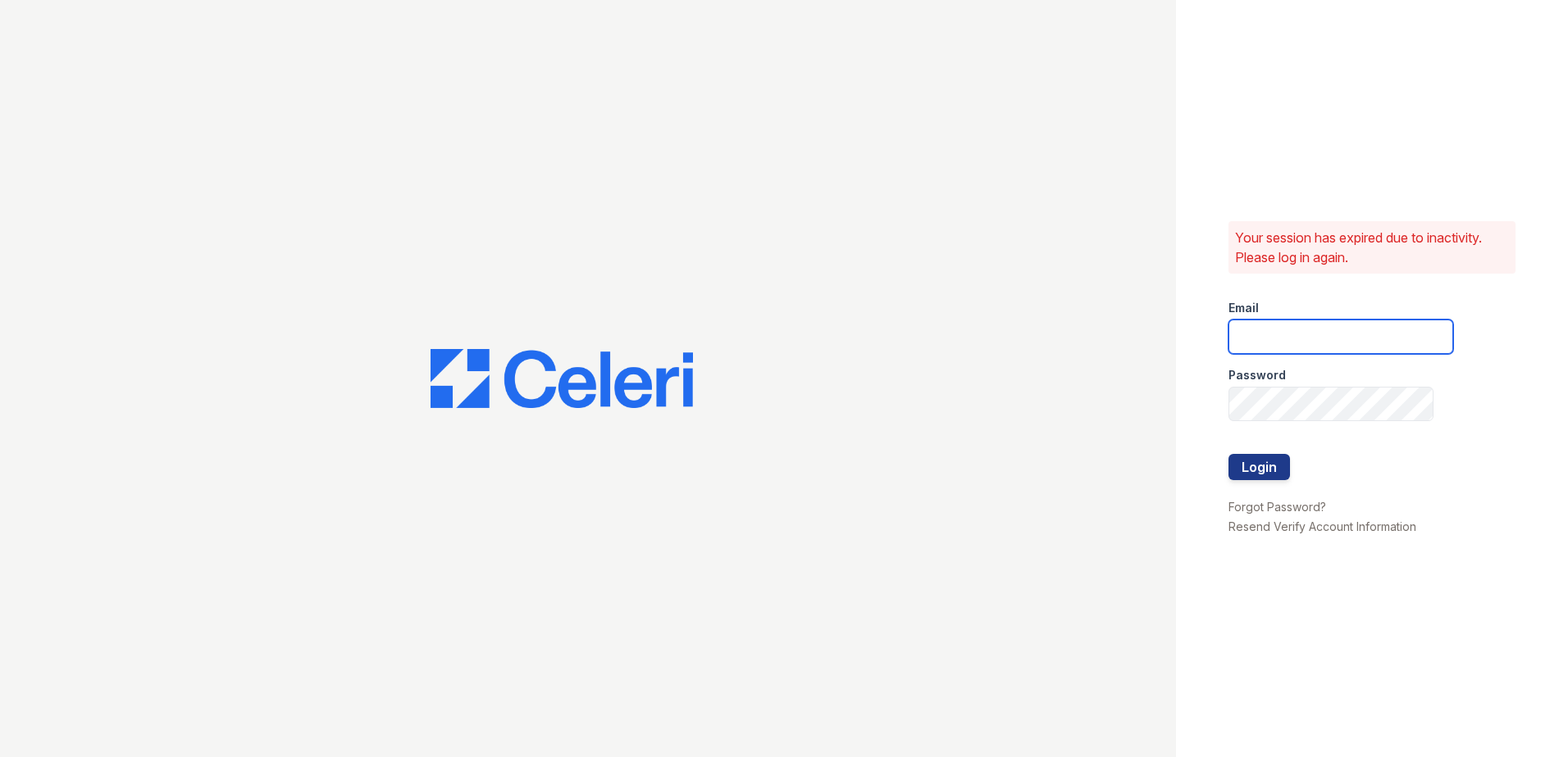
type input "Nutsey@Trinity-pm.com"
click at [1255, 462] on button "Login" at bounding box center [1259, 467] width 62 height 26
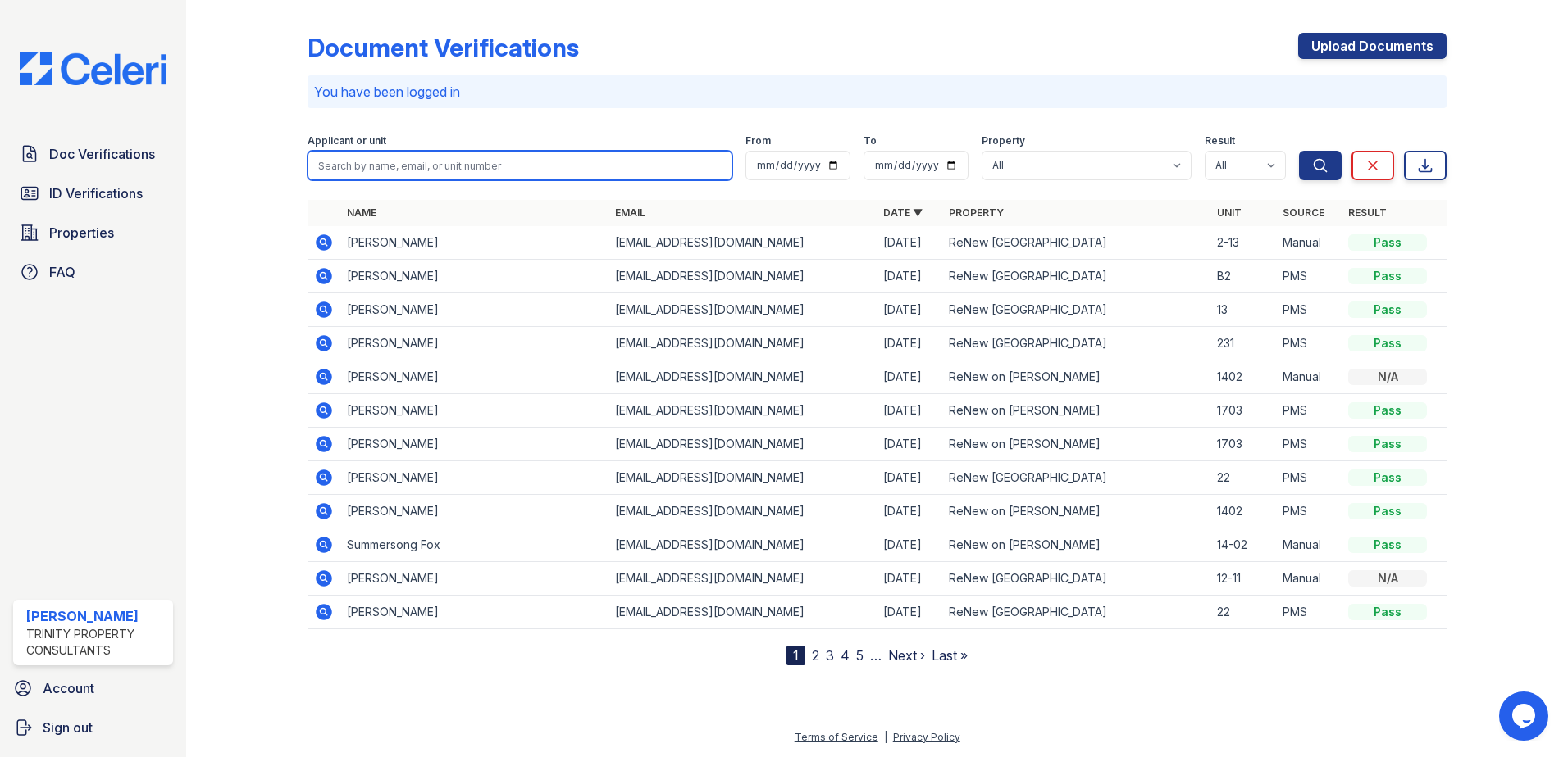
click at [376, 164] on input "search" at bounding box center [520, 165] width 425 height 29
type input "[PERSON_NAME]"
click at [1299, 151] on button "Search" at bounding box center [1321, 165] width 43 height 29
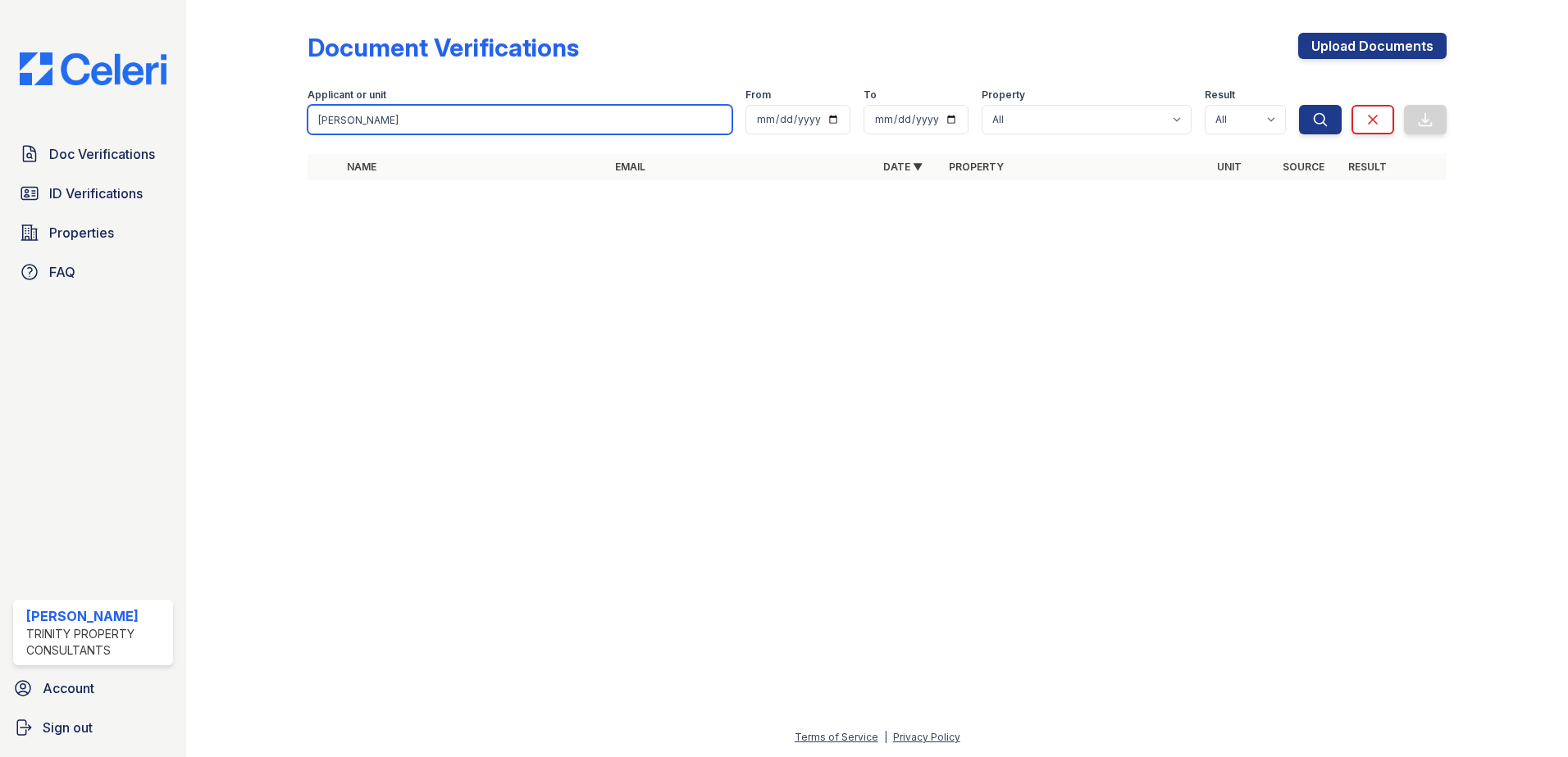
click at [445, 105] on input "[PERSON_NAME]" at bounding box center [520, 120] width 425 height 29
type input "k"
type input "wit"
click at [1299, 105] on button "Search" at bounding box center [1321, 120] width 43 height 29
click at [459, 121] on input "wit" at bounding box center [520, 120] width 425 height 29
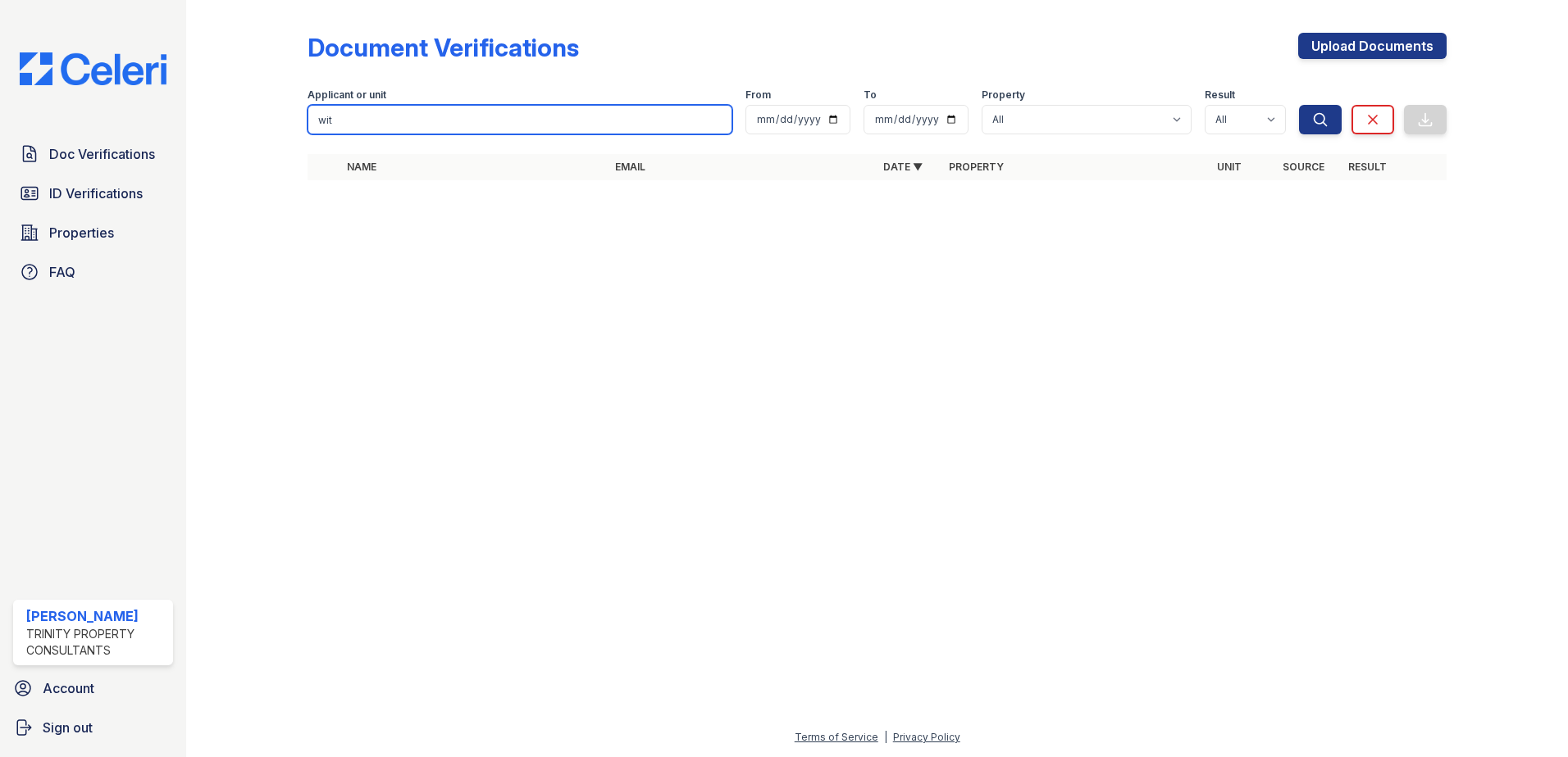
click at [459, 121] on input "wit" at bounding box center [520, 120] width 425 height 29
type input "[PERSON_NAME]"
click at [1299, 105] on button "Search" at bounding box center [1321, 120] width 43 height 29
click at [458, 121] on input "[PERSON_NAME]" at bounding box center [520, 120] width 425 height 29
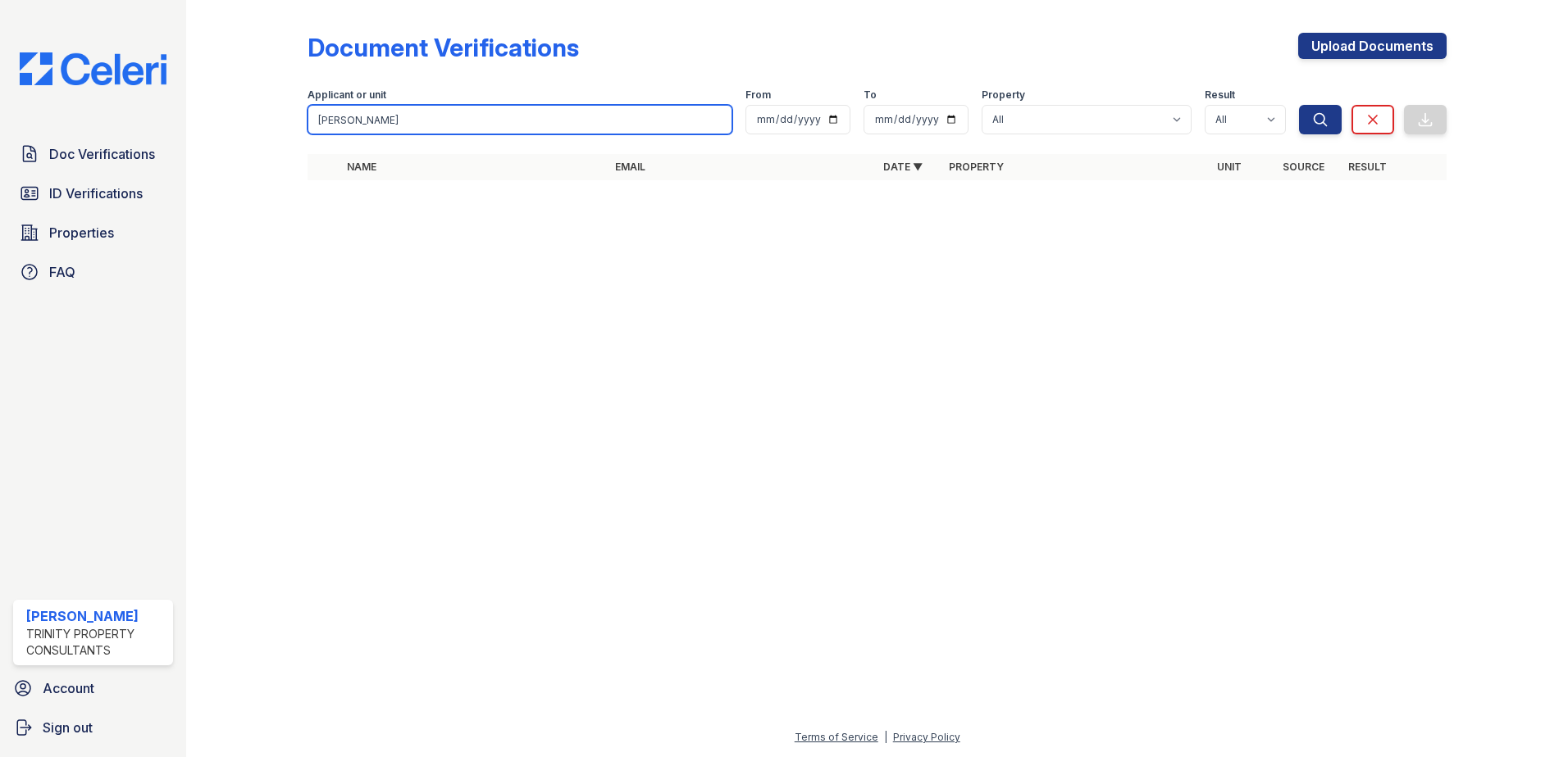
type input "[PERSON_NAME]"
click at [1299, 105] on button "Search" at bounding box center [1321, 120] width 43 height 29
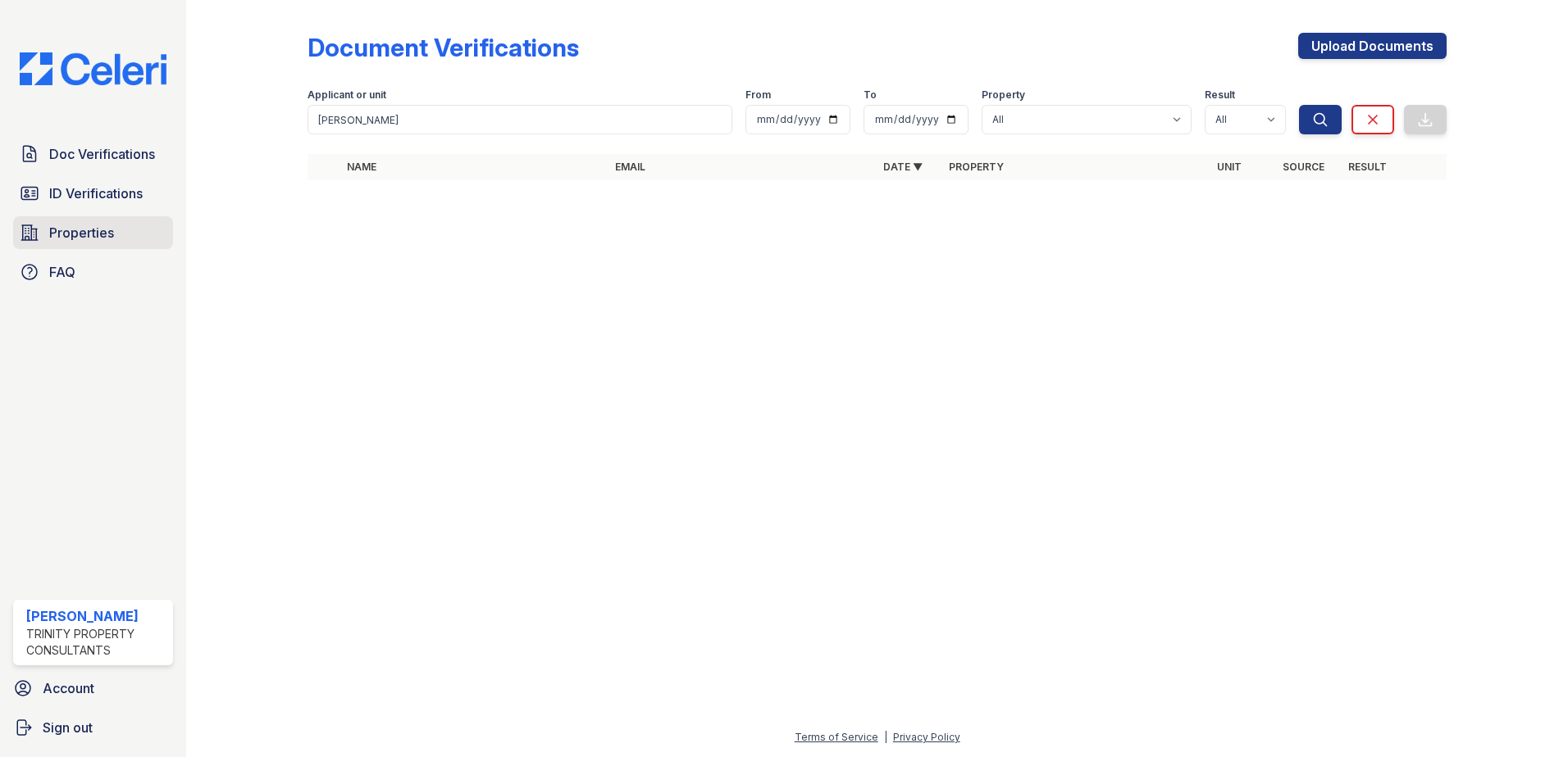
click at [88, 235] on span "Properties" at bounding box center [81, 233] width 65 height 20
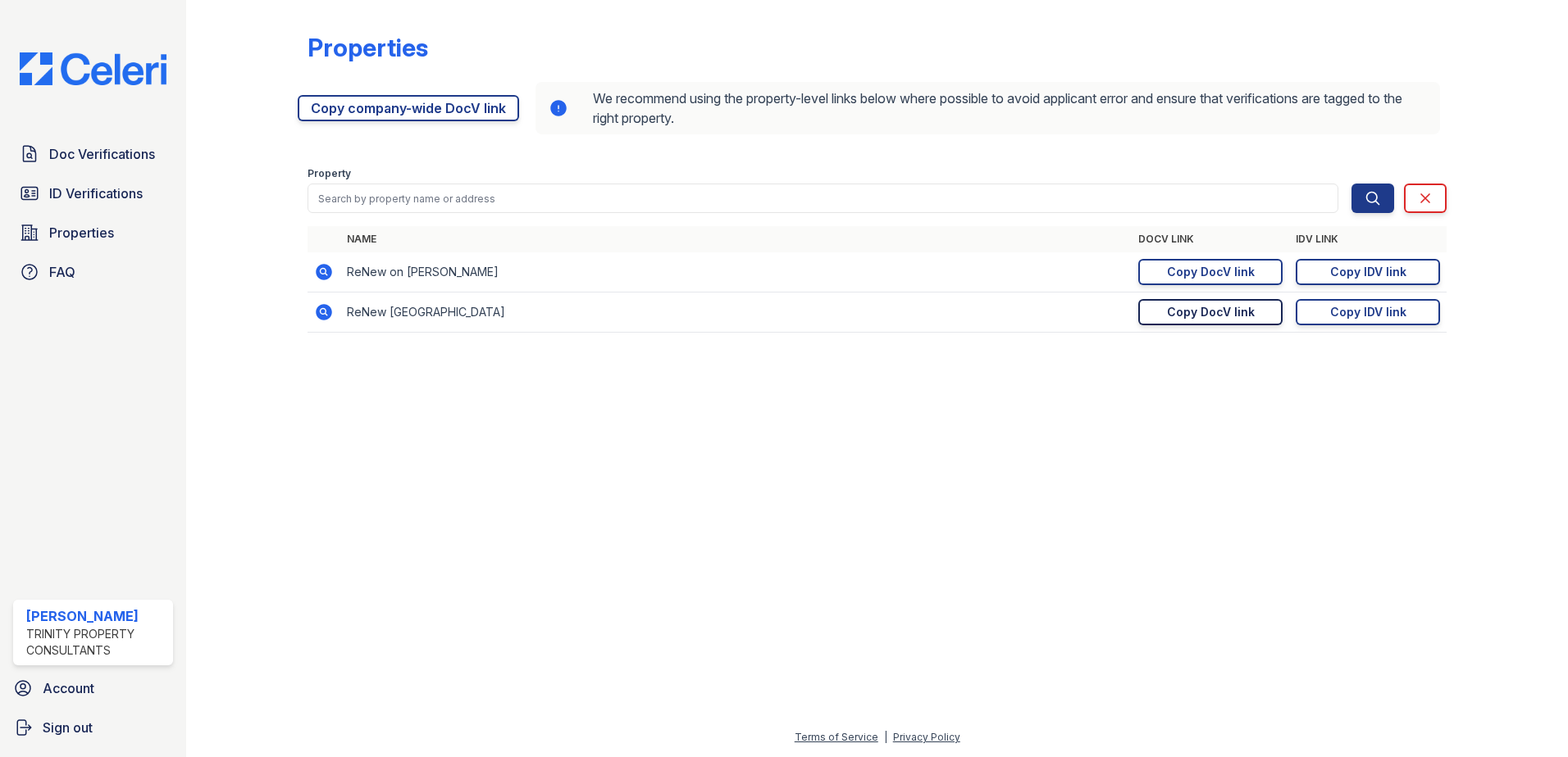
click at [1216, 304] on link "Copy DocV link Copy link" at bounding box center [1211, 312] width 145 height 26
click at [1248, 307] on div "Copy DocV link" at bounding box center [1211, 312] width 88 height 16
